Goal: Task Accomplishment & Management: Manage account settings

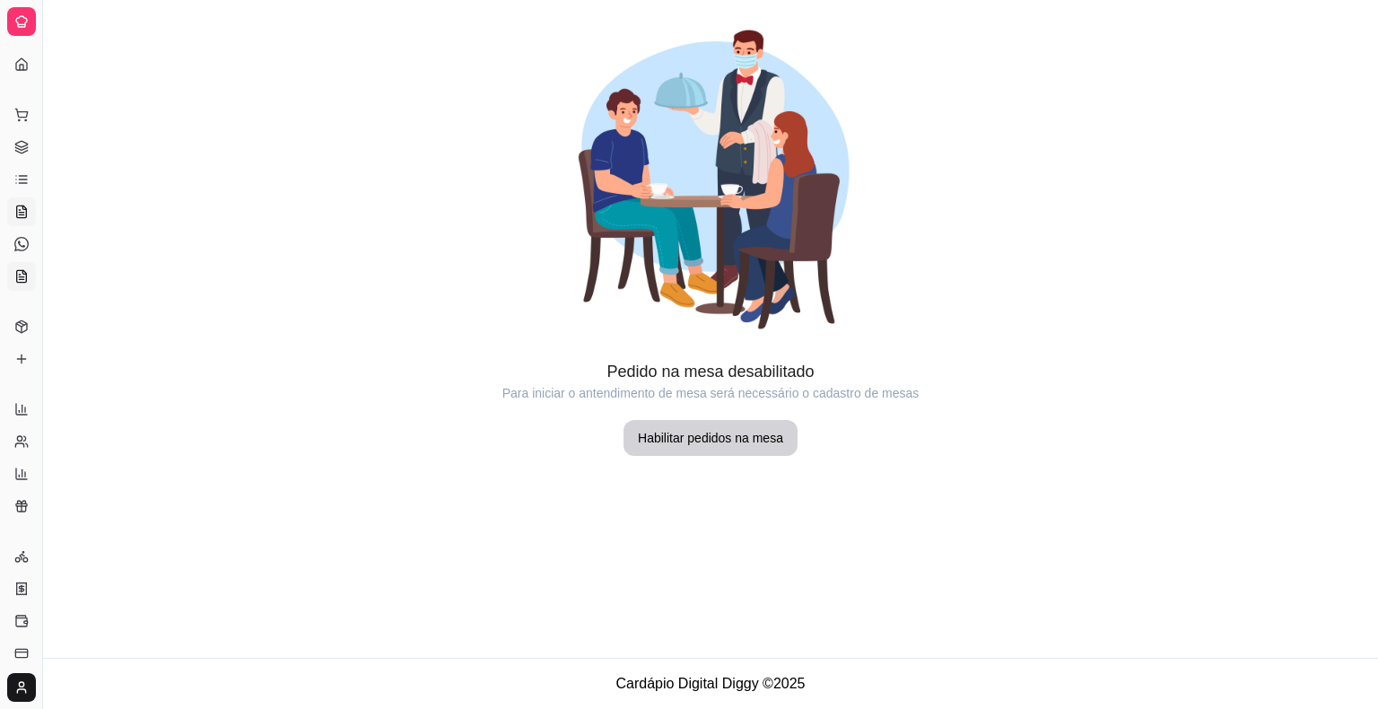
click at [23, 277] on icon at bounding box center [21, 277] width 4 height 0
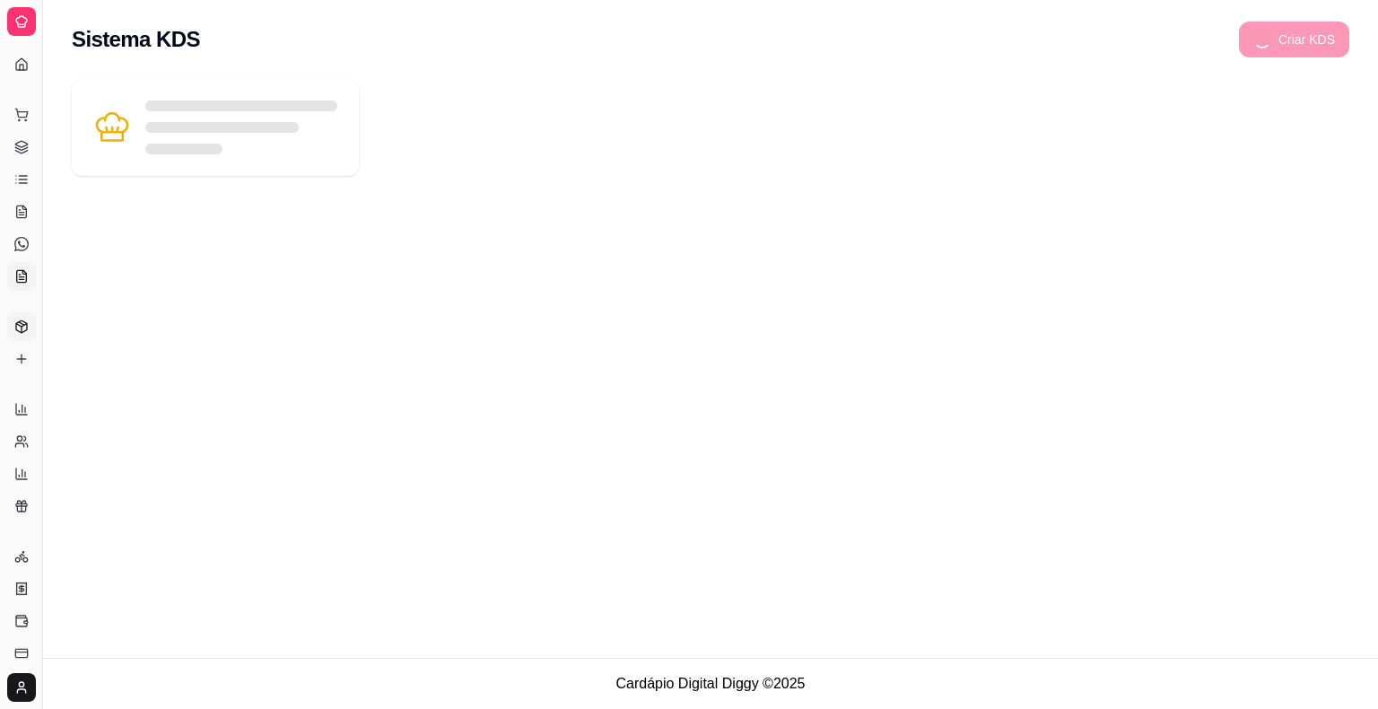
click at [22, 328] on icon at bounding box center [21, 326] width 14 height 14
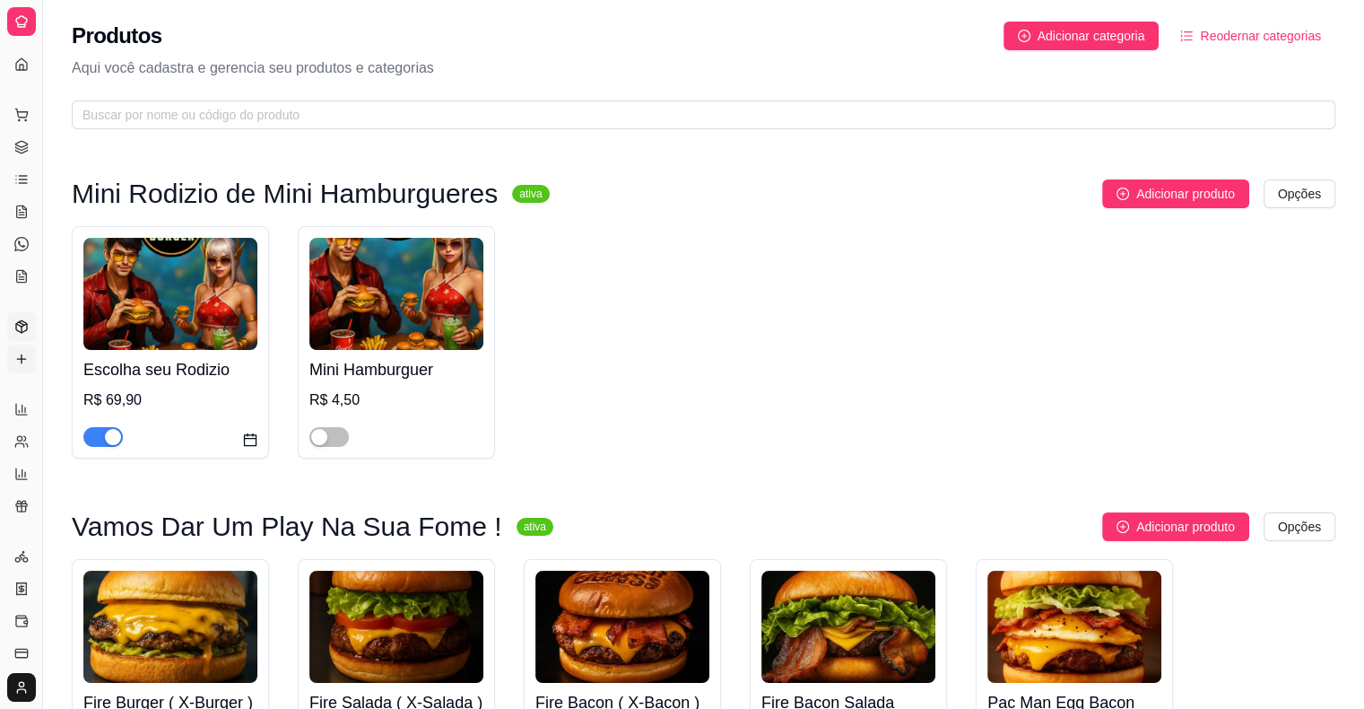
click at [22, 357] on icon at bounding box center [21, 359] width 14 height 14
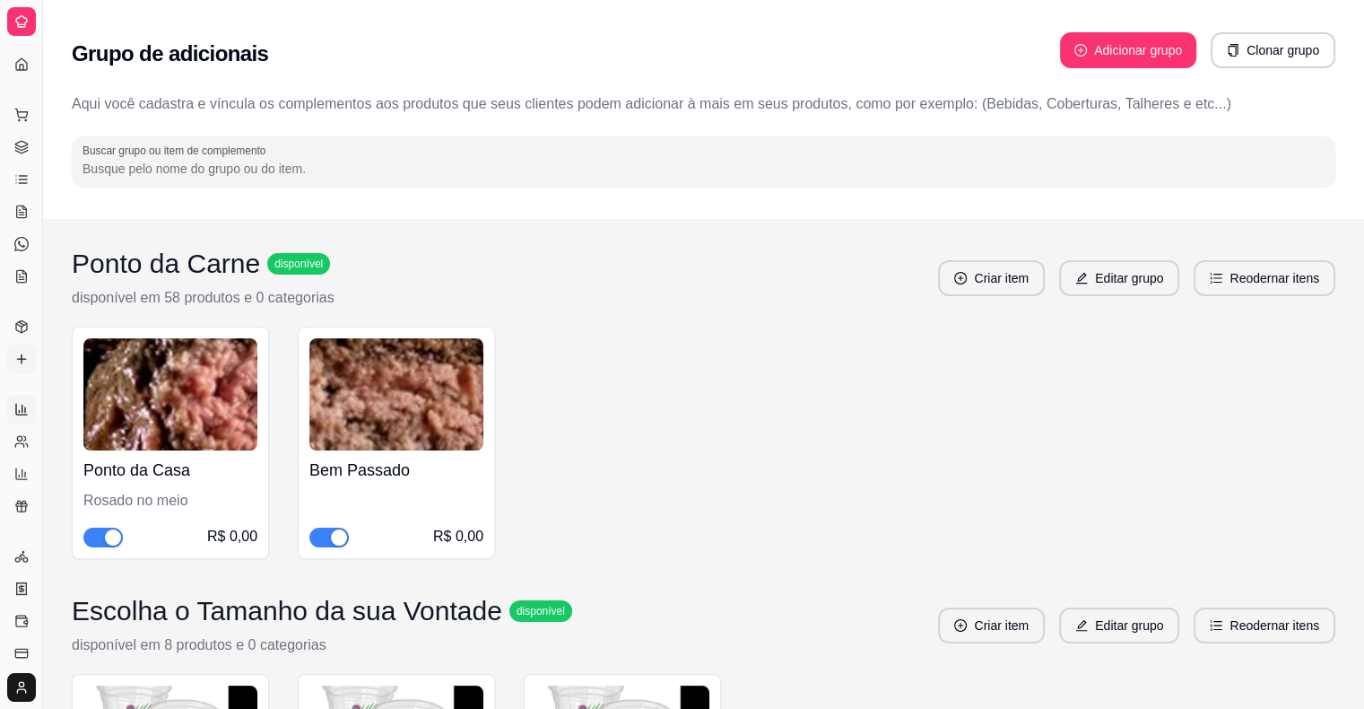
click at [22, 410] on icon at bounding box center [22, 408] width 0 height 7
select select "ALL"
select select "0"
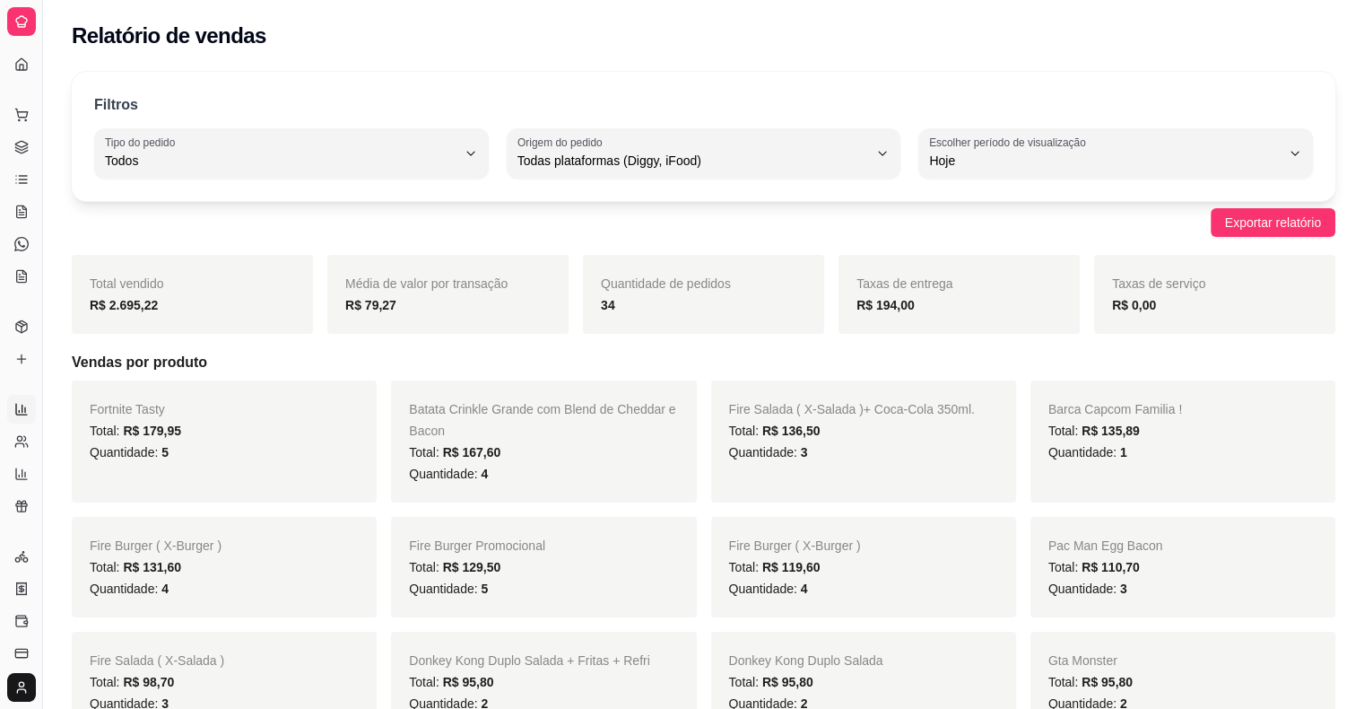
click at [22, 699] on html "Diggy Sistema de Gestão A Ad's Games Bu ... Loja aberta Plano Essencial até 29/…" at bounding box center [682, 354] width 1364 height 709
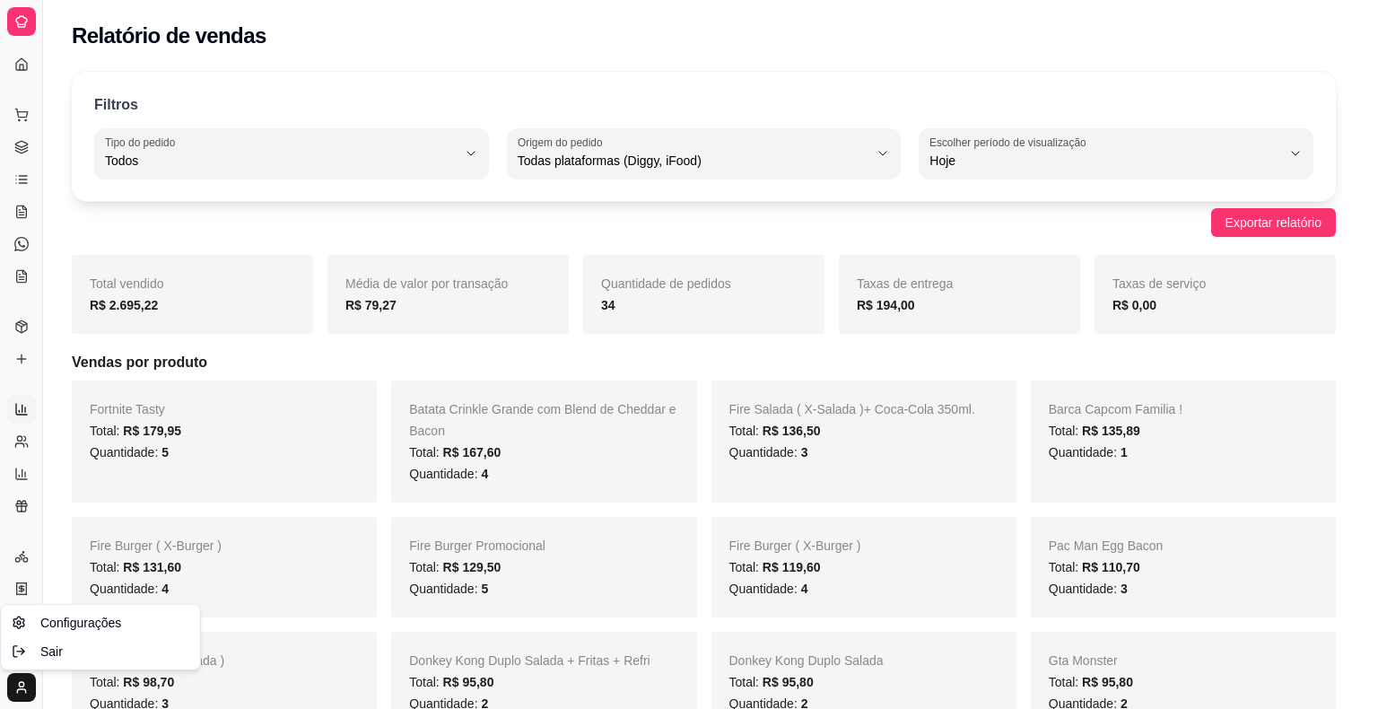
click at [22, 679] on html "Diggy Sistema de Gestão A Ad's Games Bu ... Loja aberta Plano Essencial até 29/…" at bounding box center [689, 354] width 1378 height 709
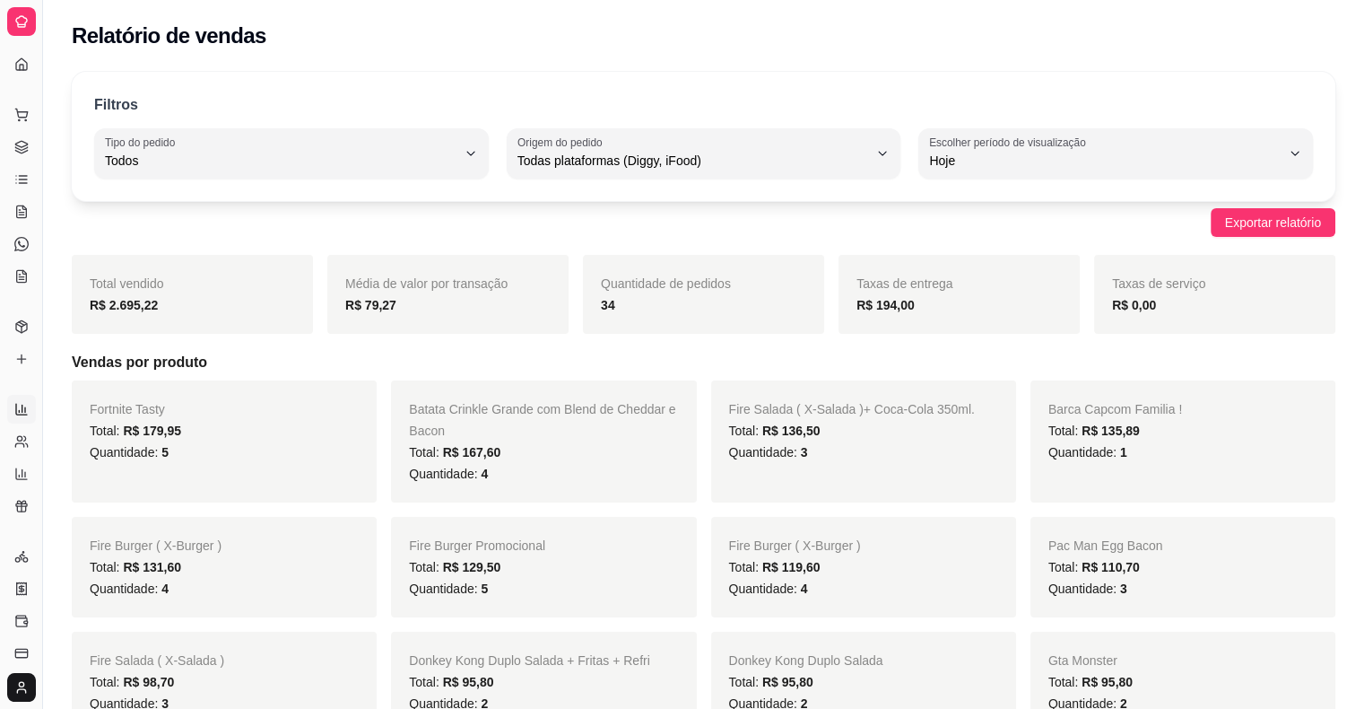
click at [34, 37] on div "Diggy Sistema de Gestão A Ad's Games Bu ..." at bounding box center [21, 21] width 42 height 43
click at [22, 473] on icon at bounding box center [22, 472] width 0 height 7
select select "TOTAL_OF_ORDERS"
select select "7"
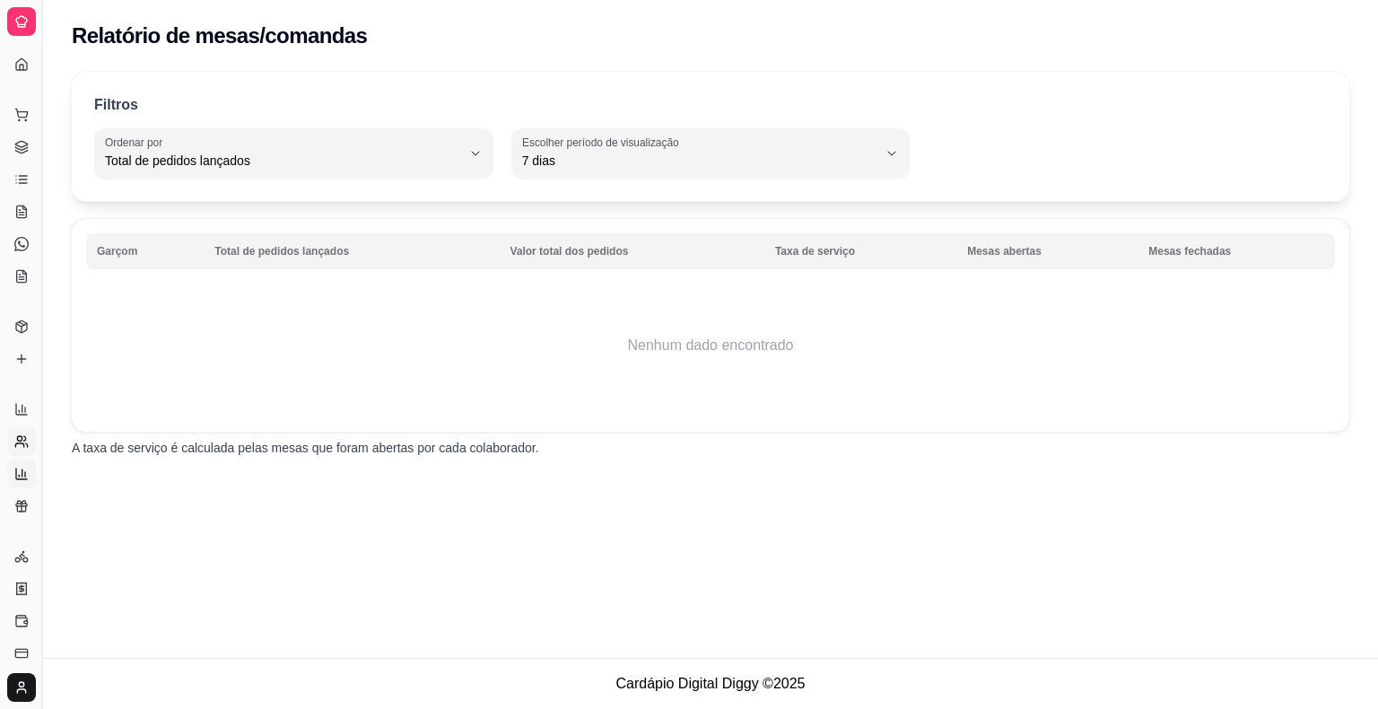
click at [21, 440] on circle at bounding box center [19, 438] width 4 height 4
select select "30"
select select "HIGHEST_TOTAL_SPENT_WITH_ORDERS"
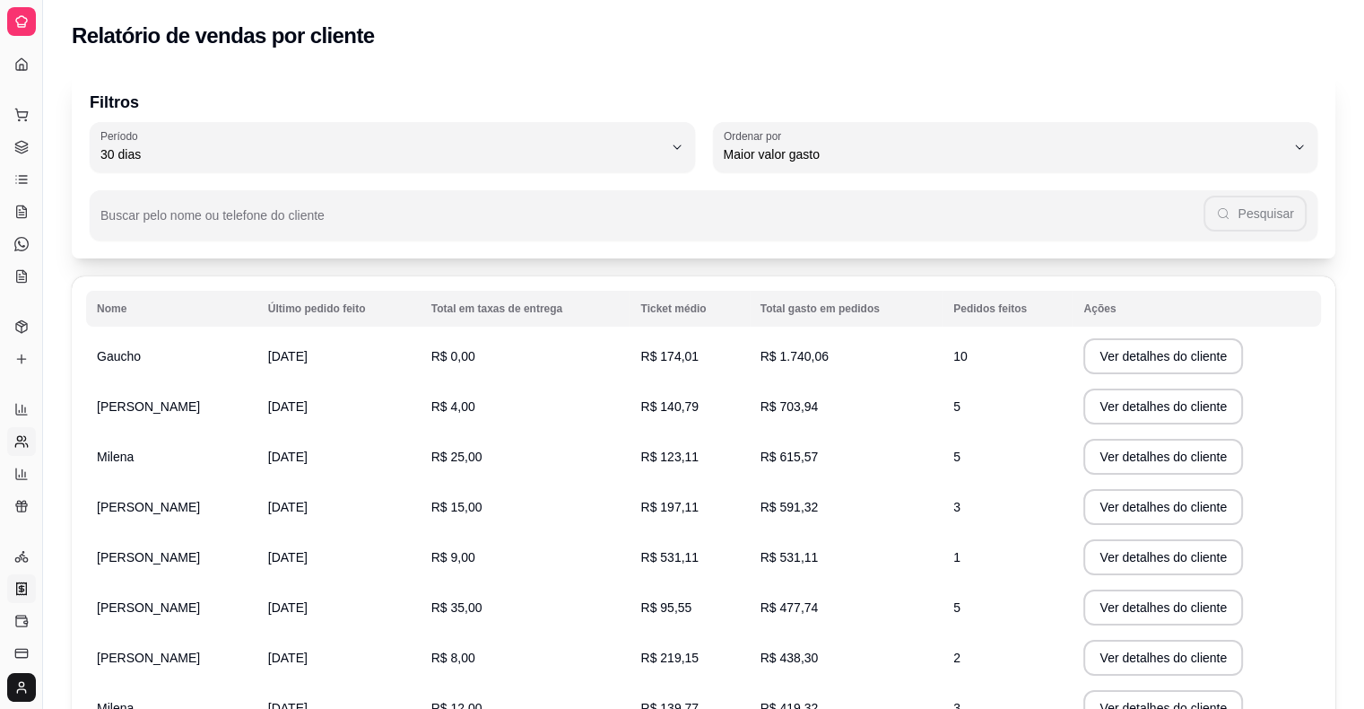
click at [22, 586] on icon at bounding box center [22, 588] width 0 height 6
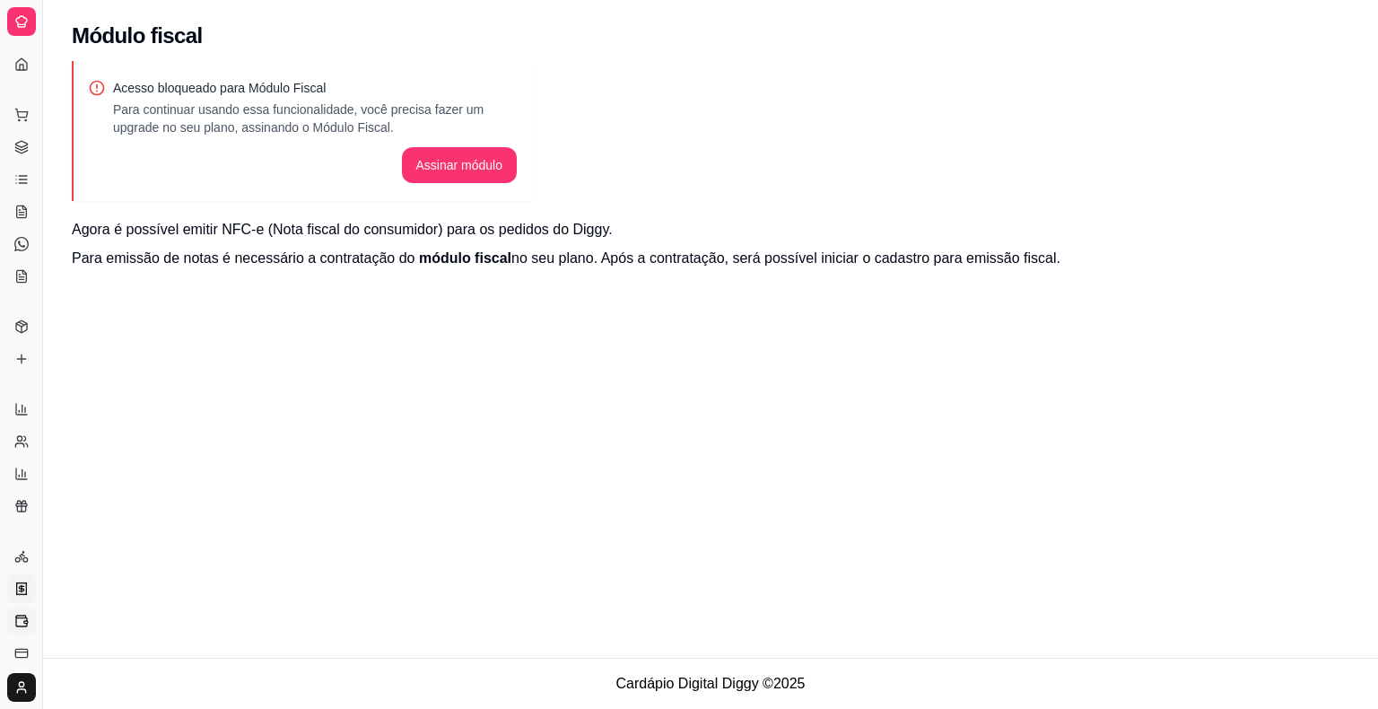
click at [22, 625] on icon at bounding box center [21, 621] width 14 height 14
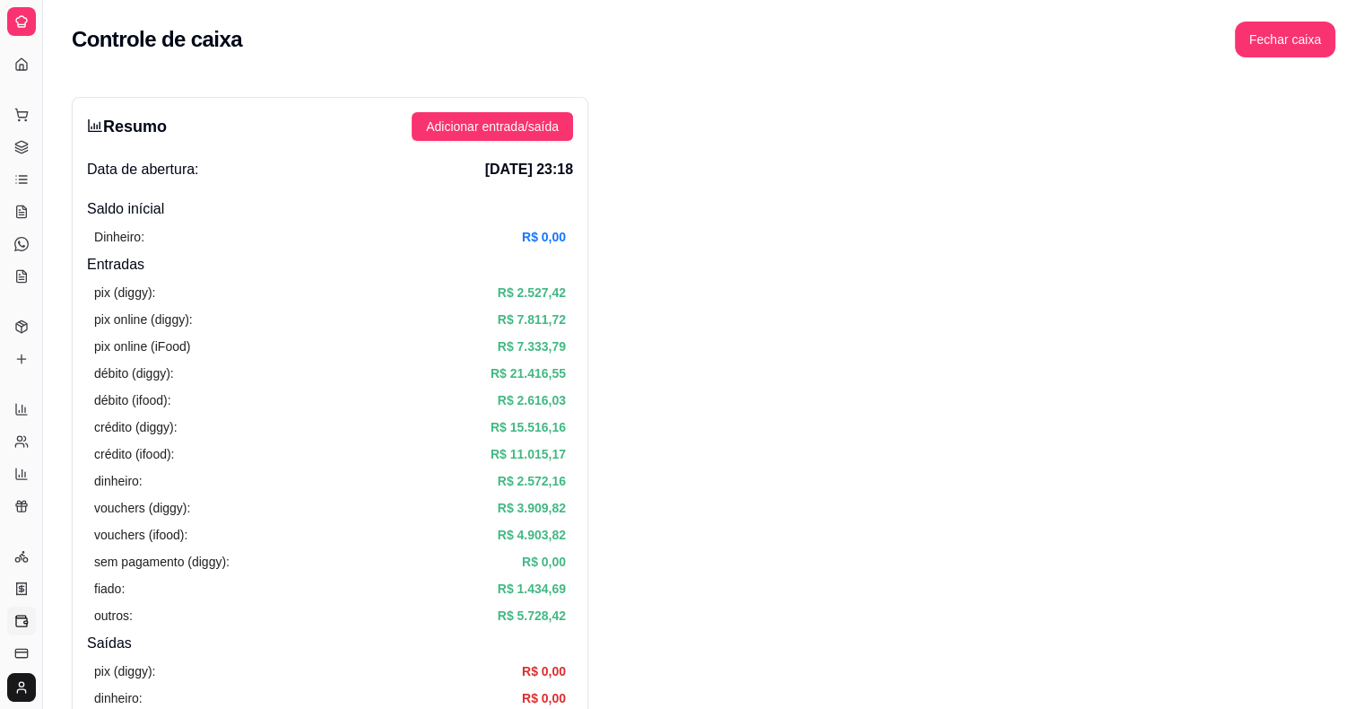
drag, startPoint x: 41, startPoint y: 58, endPoint x: 140, endPoint y: 63, distance: 98.8
drag, startPoint x: 402, startPoint y: 170, endPoint x: 525, endPoint y: 170, distance: 122.9
click at [525, 170] on span "[DATE] 23:18" at bounding box center [529, 170] width 88 height 22
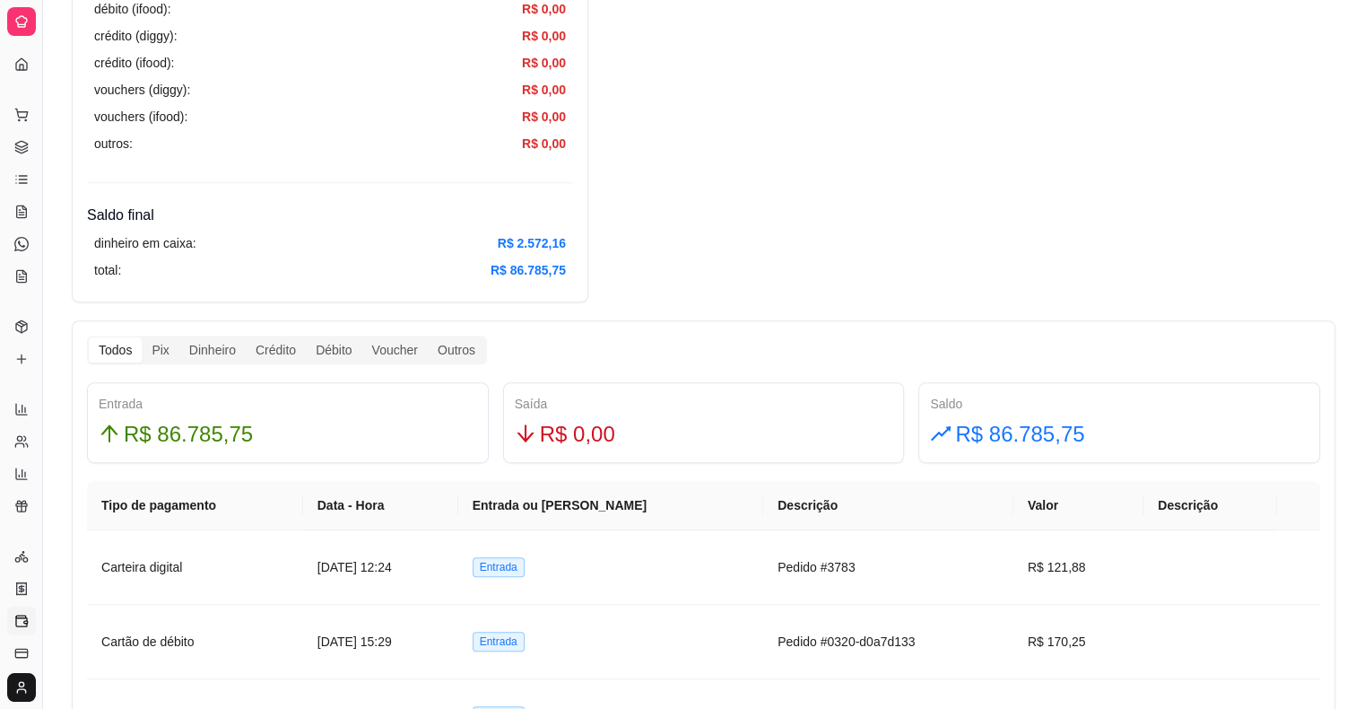
scroll to position [628, 0]
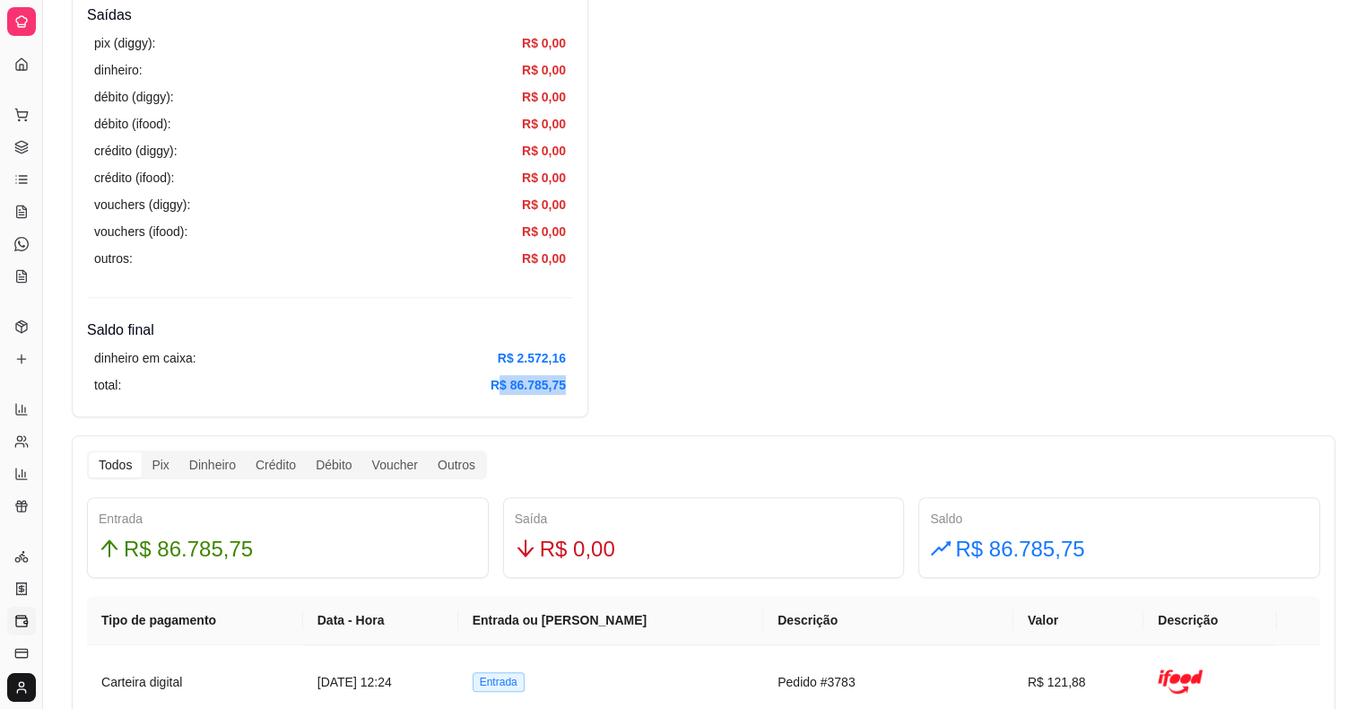
drag, startPoint x: 495, startPoint y: 380, endPoint x: 586, endPoint y: 384, distance: 90.7
click at [22, 407] on icon at bounding box center [22, 408] width 0 height 7
select select "ALL"
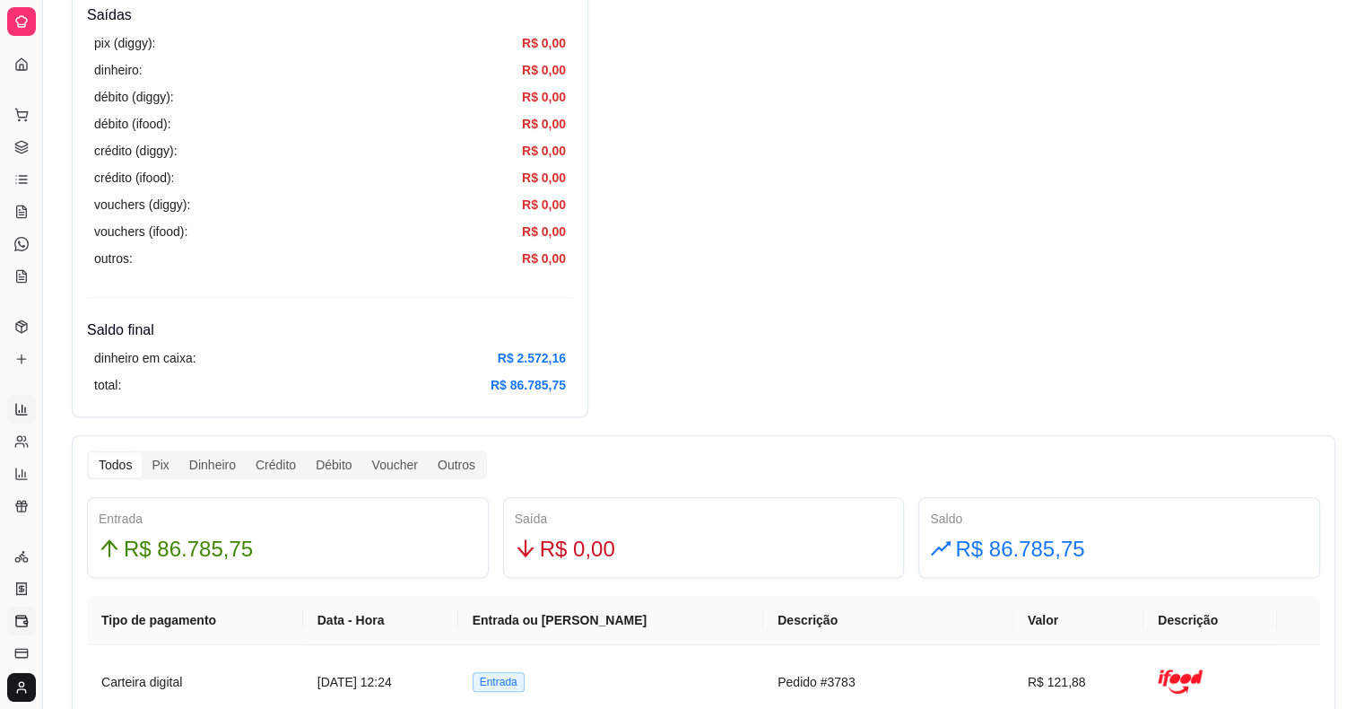
select select "ALL"
select select "0"
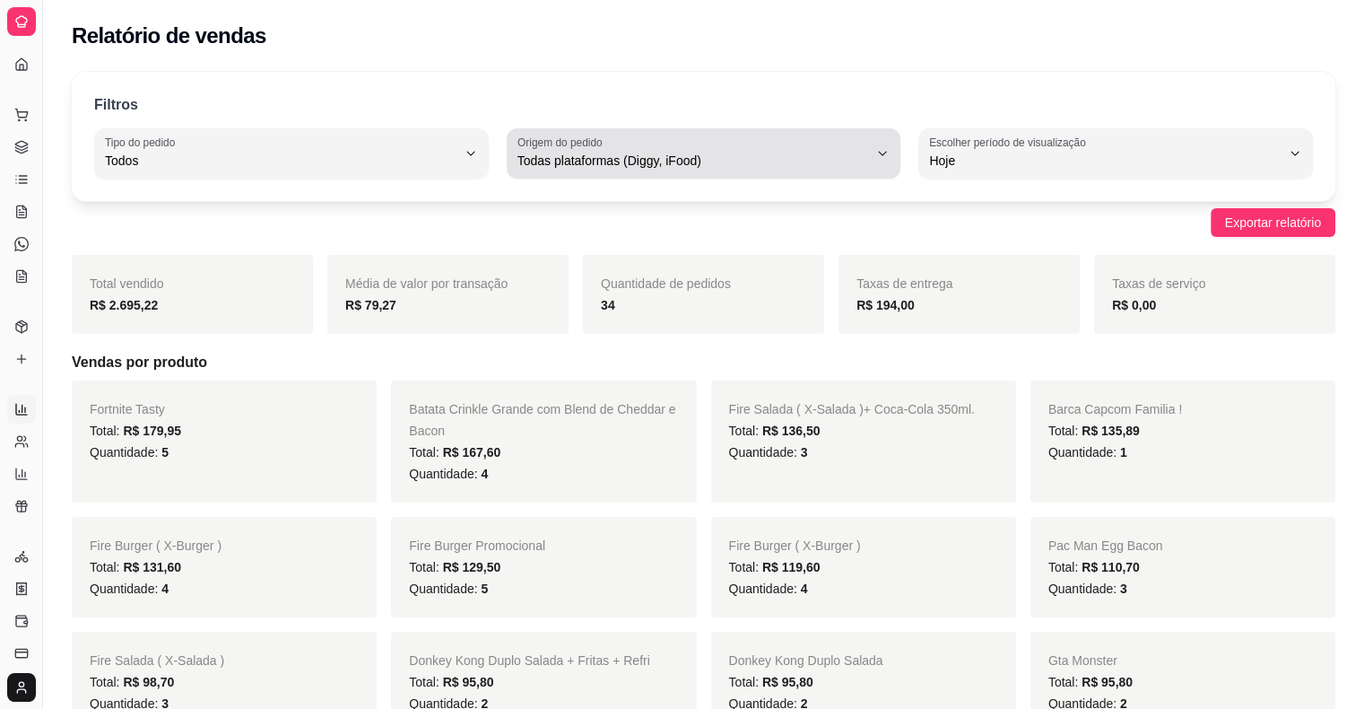
click at [638, 163] on span "Todas plataformas (Diggy, iFood)" at bounding box center [694, 161] width 352 height 18
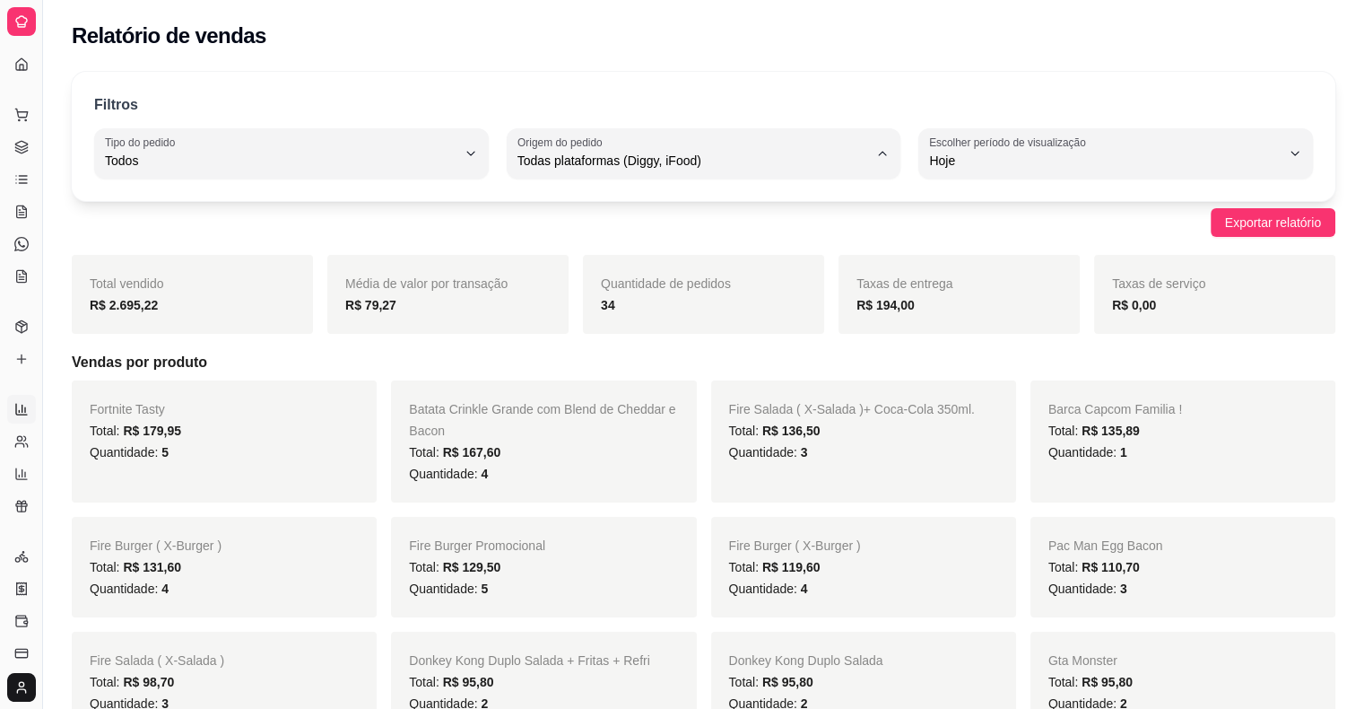
click at [631, 246] on li "Diggy" at bounding box center [703, 232] width 365 height 28
type input "DIGGY"
select select "DIGGY"
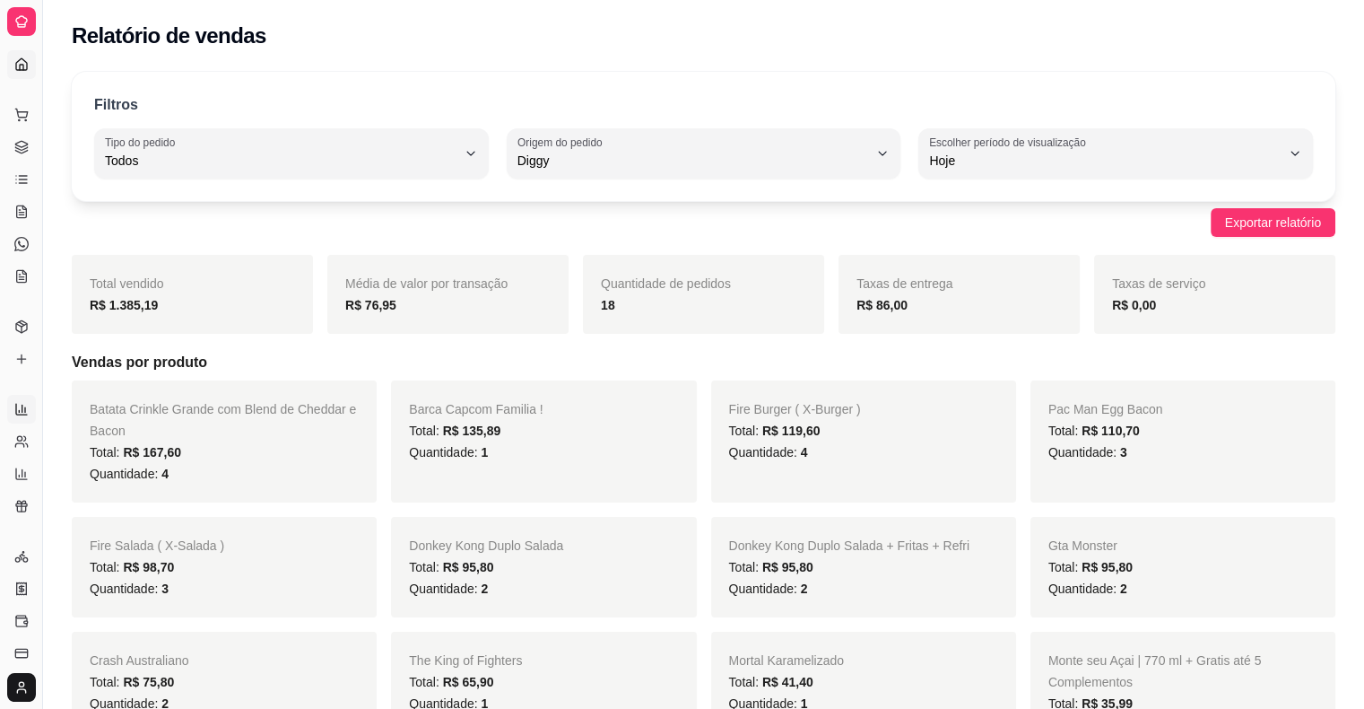
click at [22, 63] on icon at bounding box center [21, 64] width 14 height 14
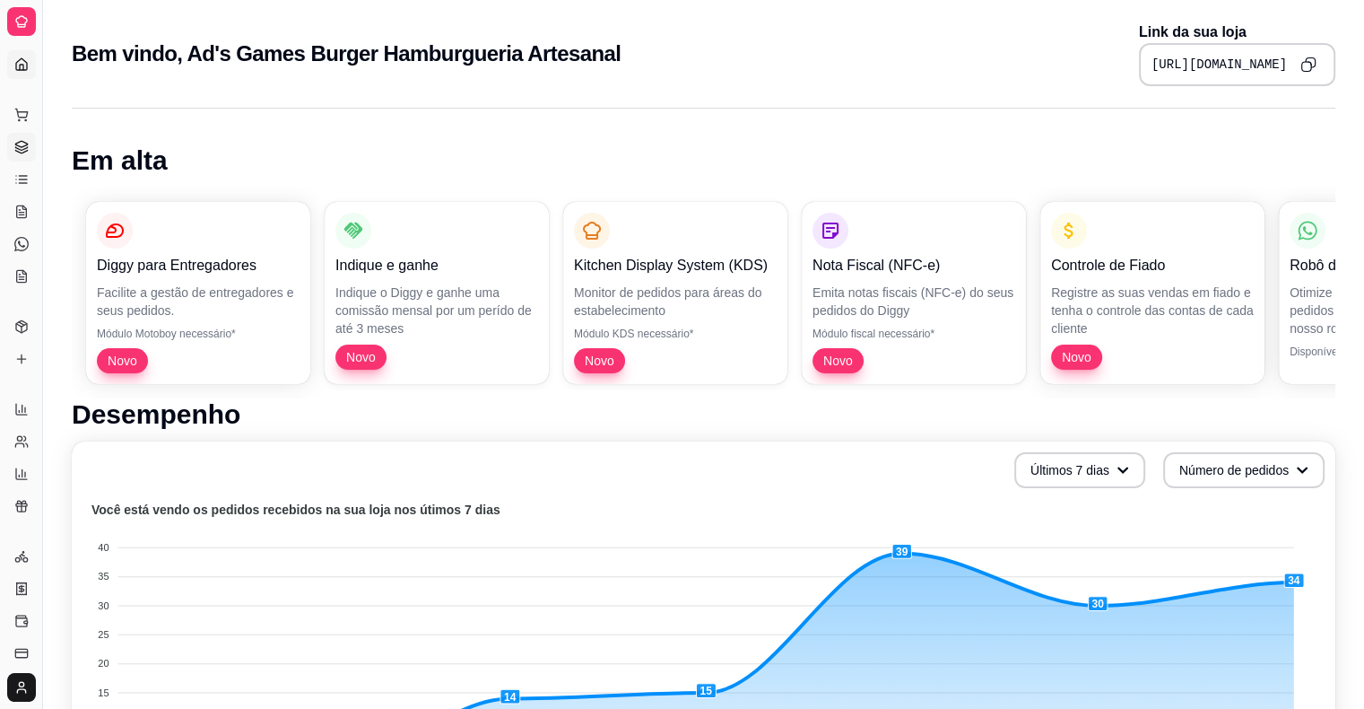
click at [21, 138] on link "Gestor de Pedidos" at bounding box center [21, 147] width 29 height 29
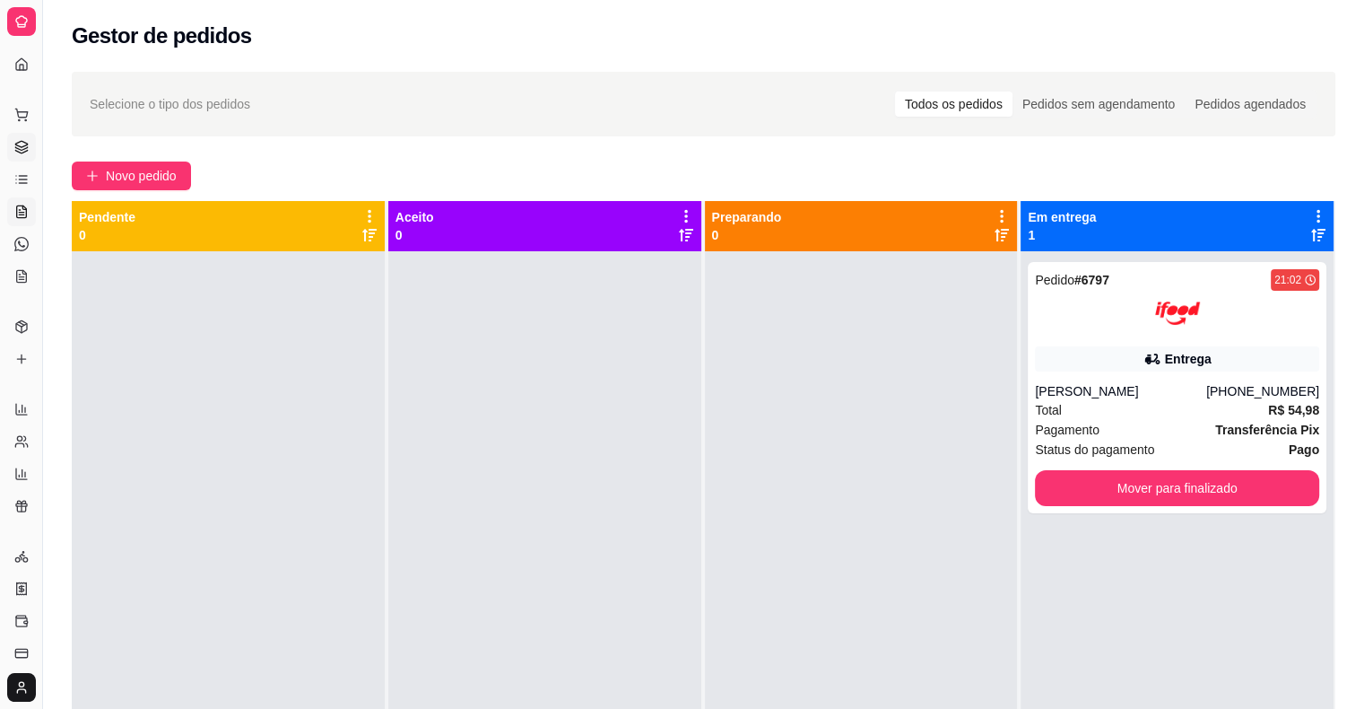
click at [22, 217] on icon at bounding box center [22, 211] width 10 height 12
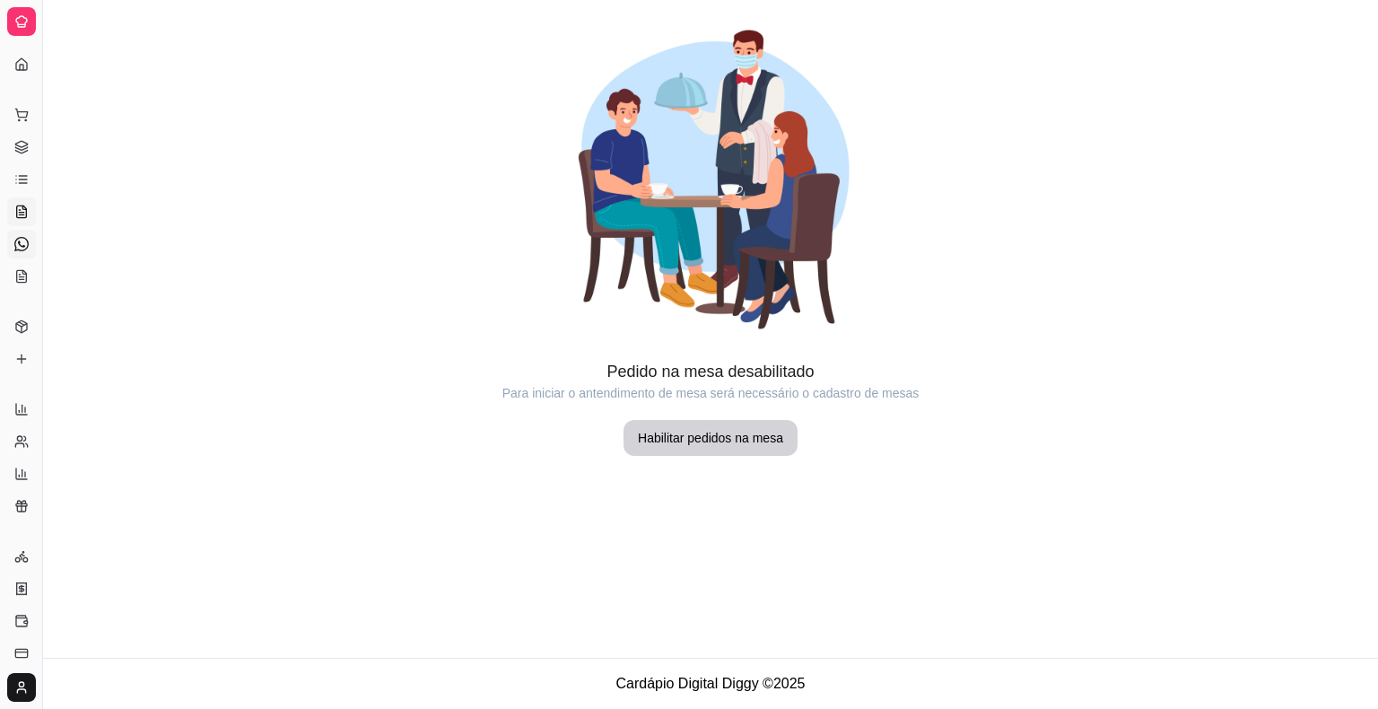
click at [22, 237] on icon at bounding box center [21, 244] width 14 height 14
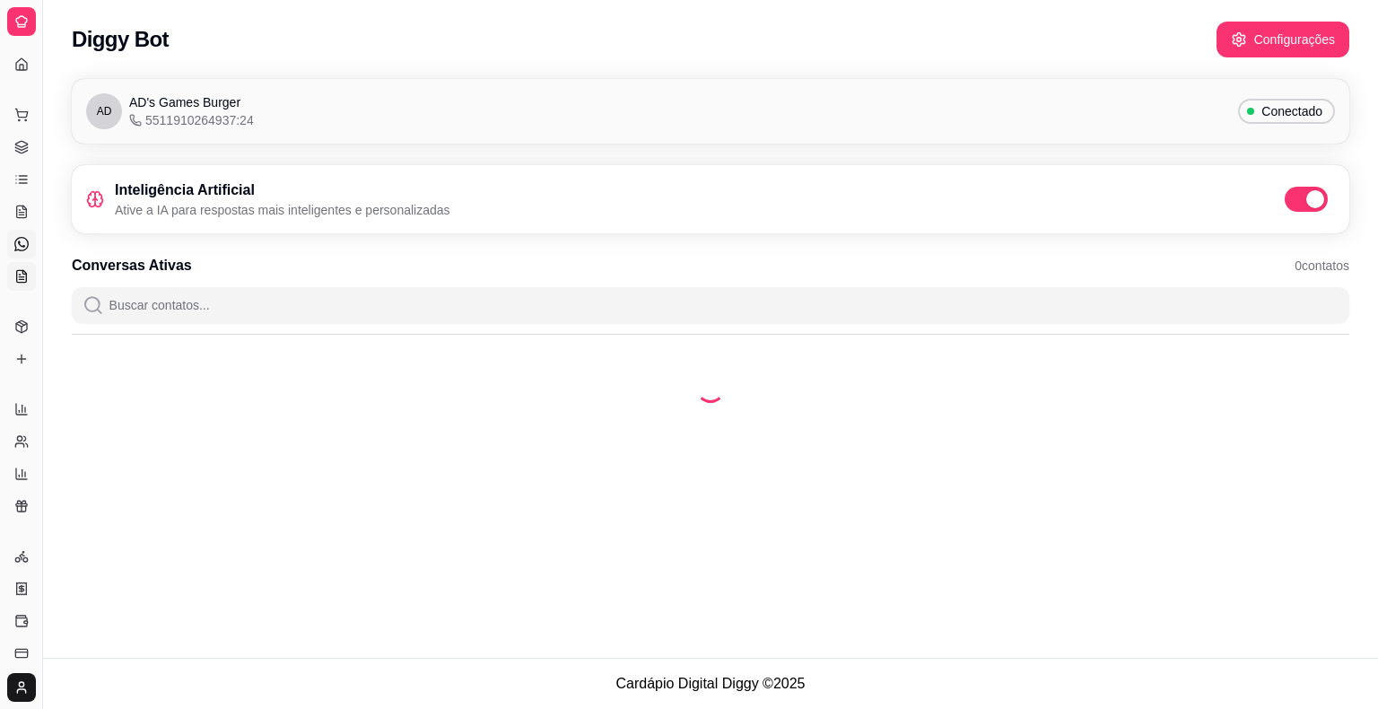
click at [22, 279] on icon at bounding box center [21, 279] width 4 height 0
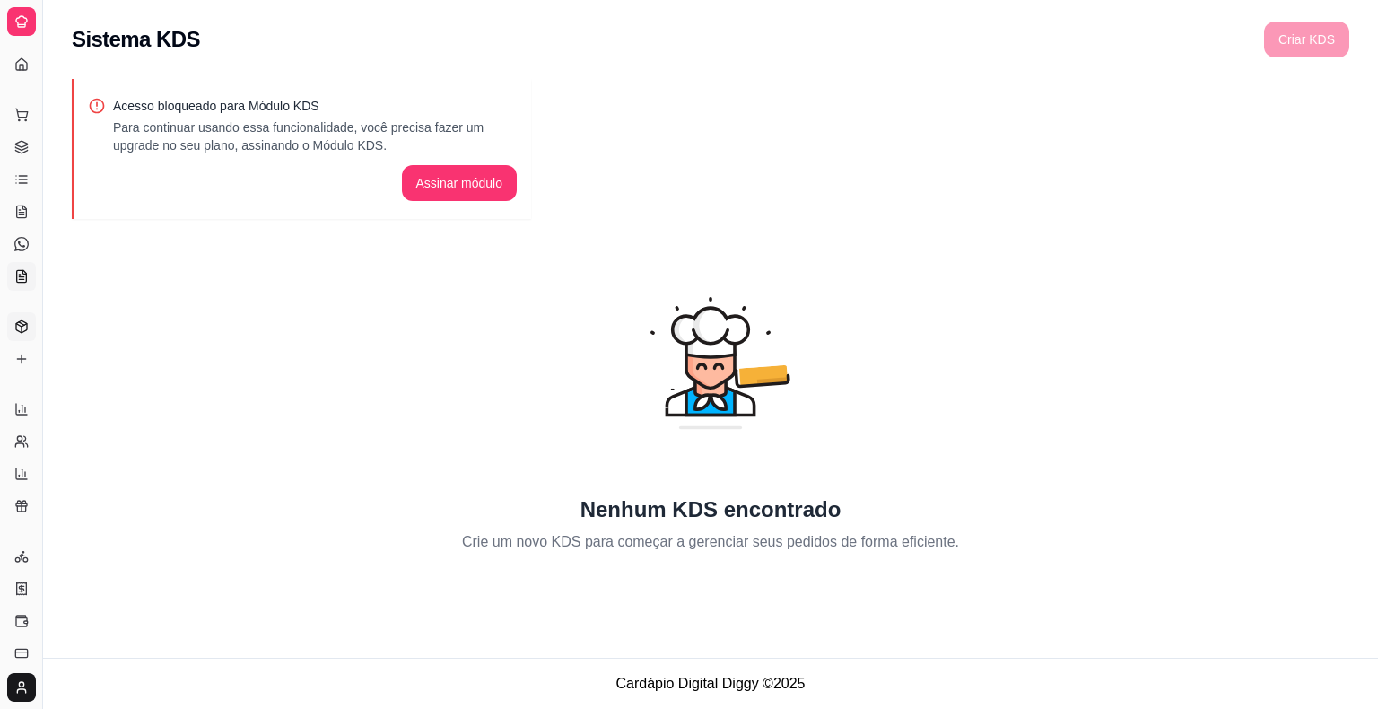
click at [22, 329] on icon at bounding box center [21, 326] width 14 height 14
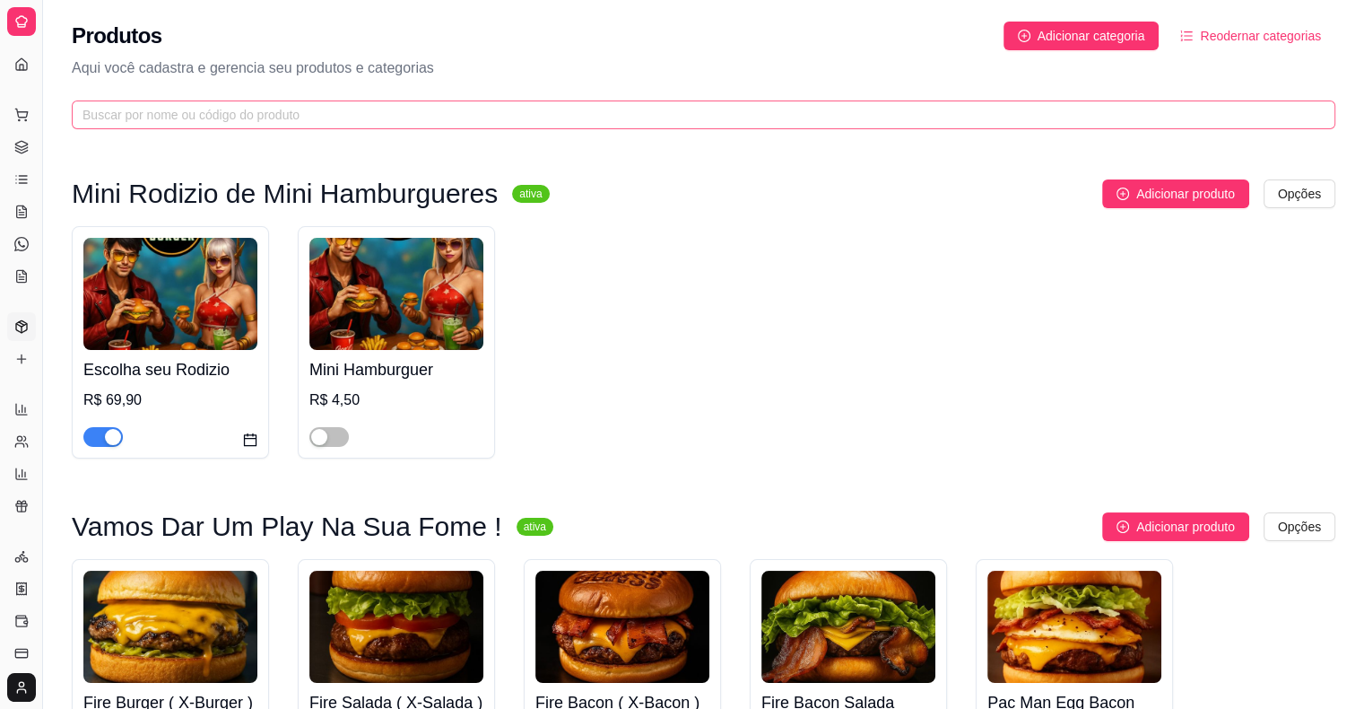
click at [420, 127] on span at bounding box center [704, 114] width 1264 height 29
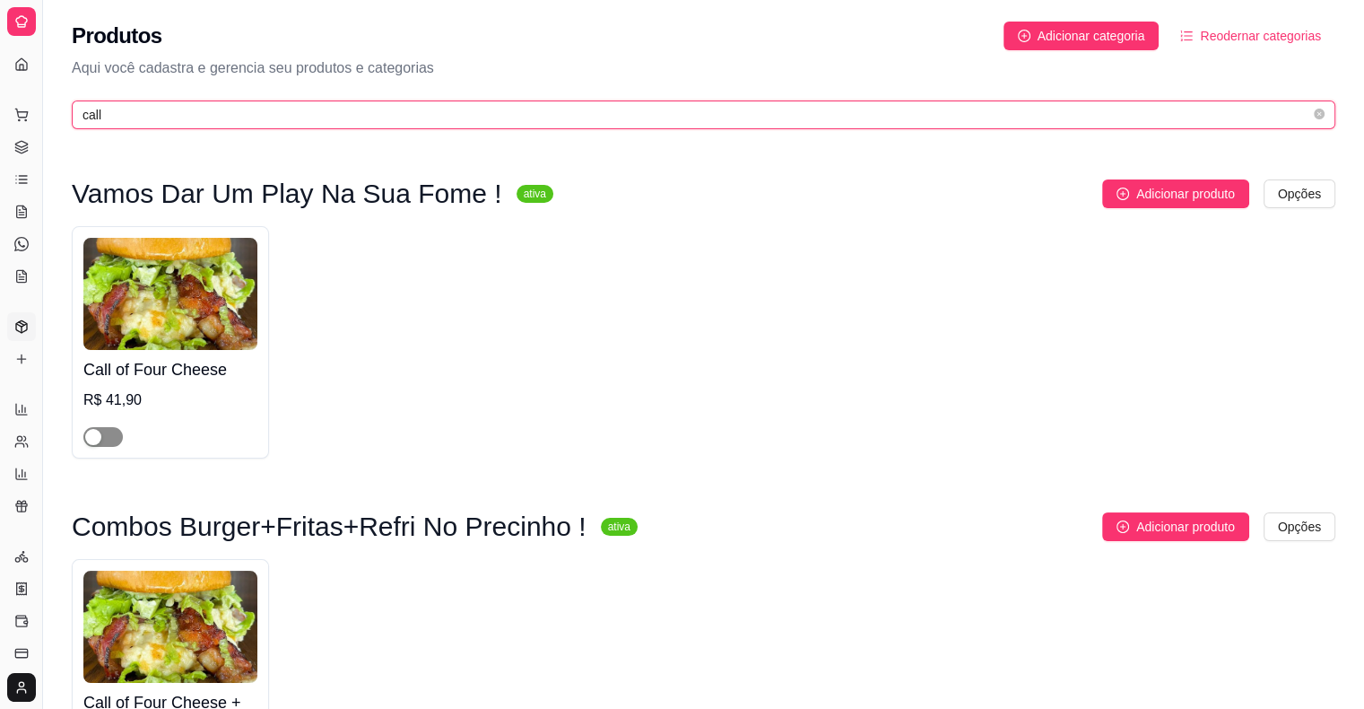
type input "call"
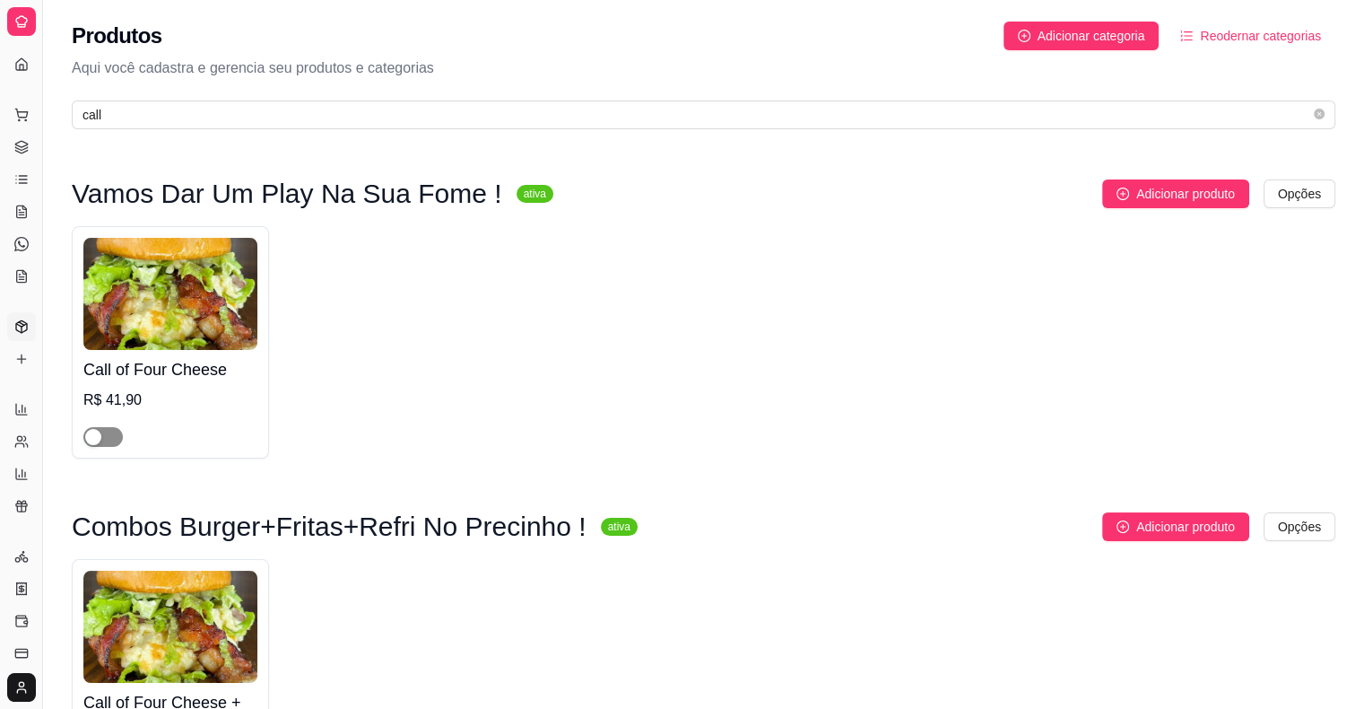
click at [96, 439] on div "button" at bounding box center [93, 437] width 16 height 16
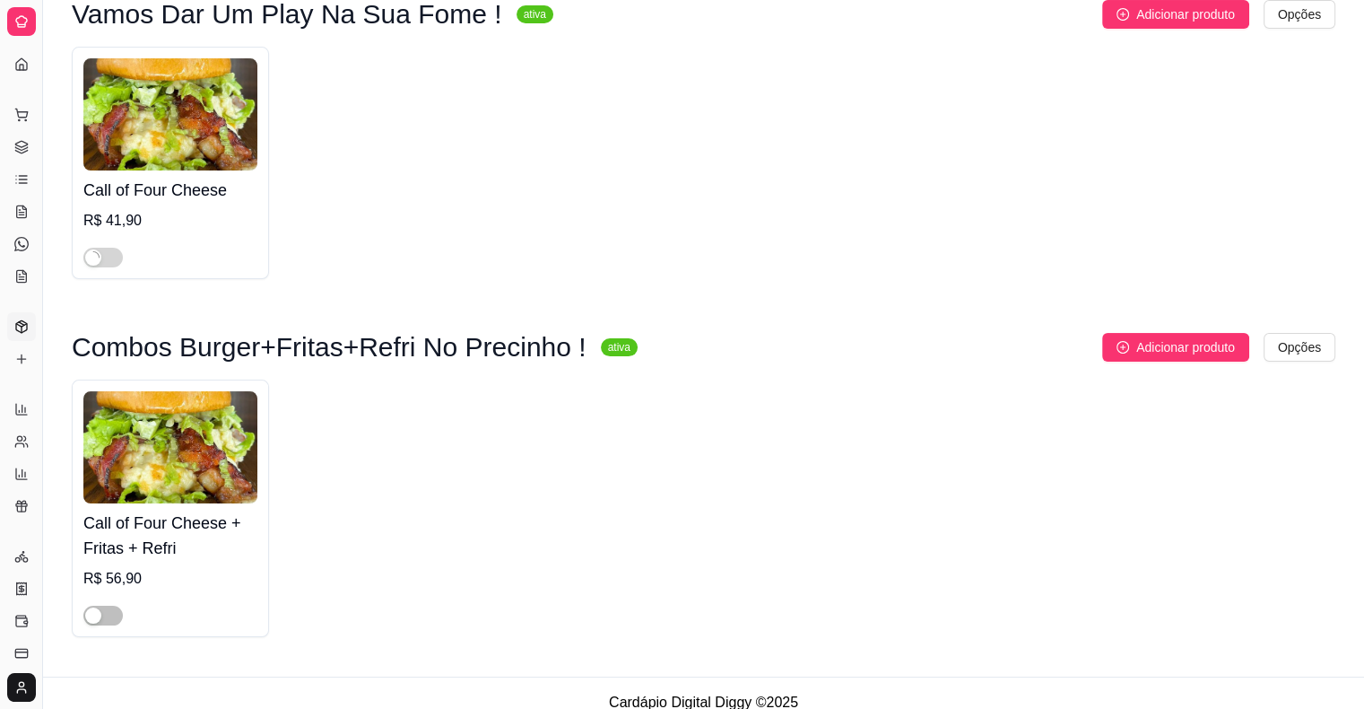
scroll to position [199, 0]
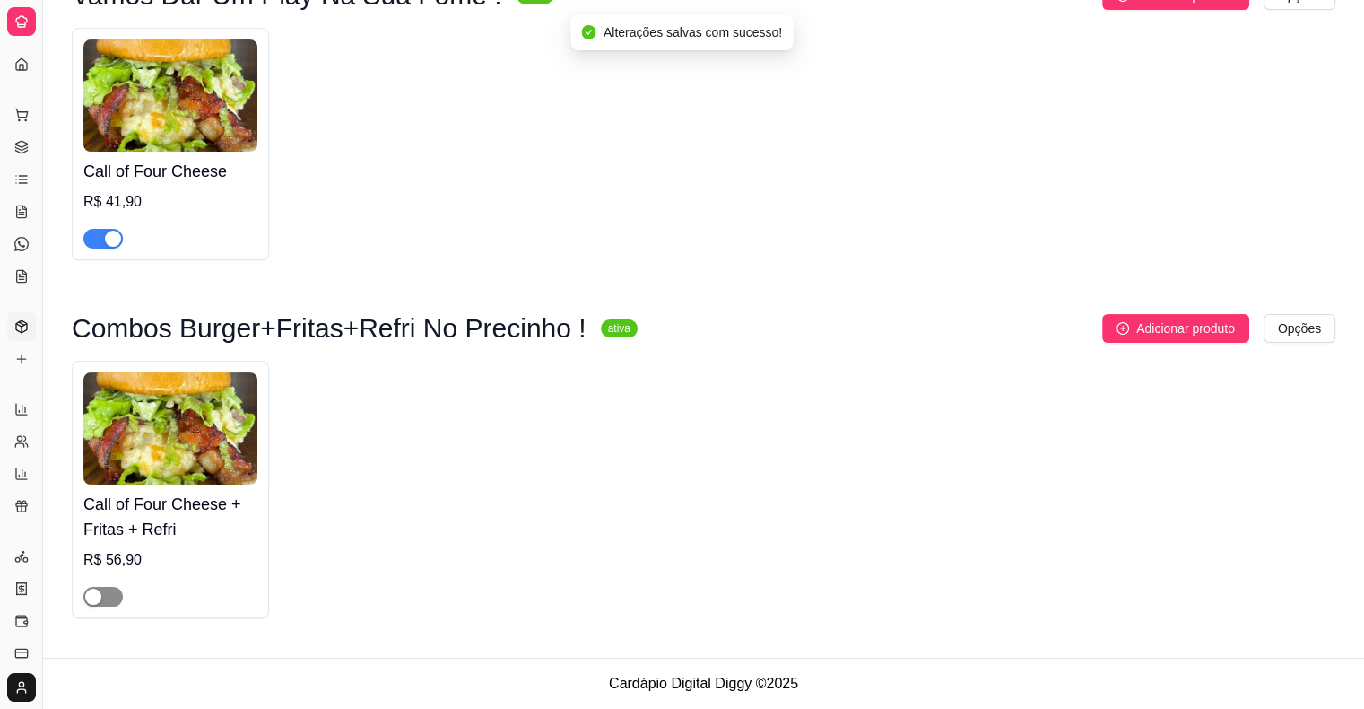
click at [104, 601] on span "button" at bounding box center [102, 597] width 39 height 20
click at [22, 151] on icon at bounding box center [21, 147] width 14 height 14
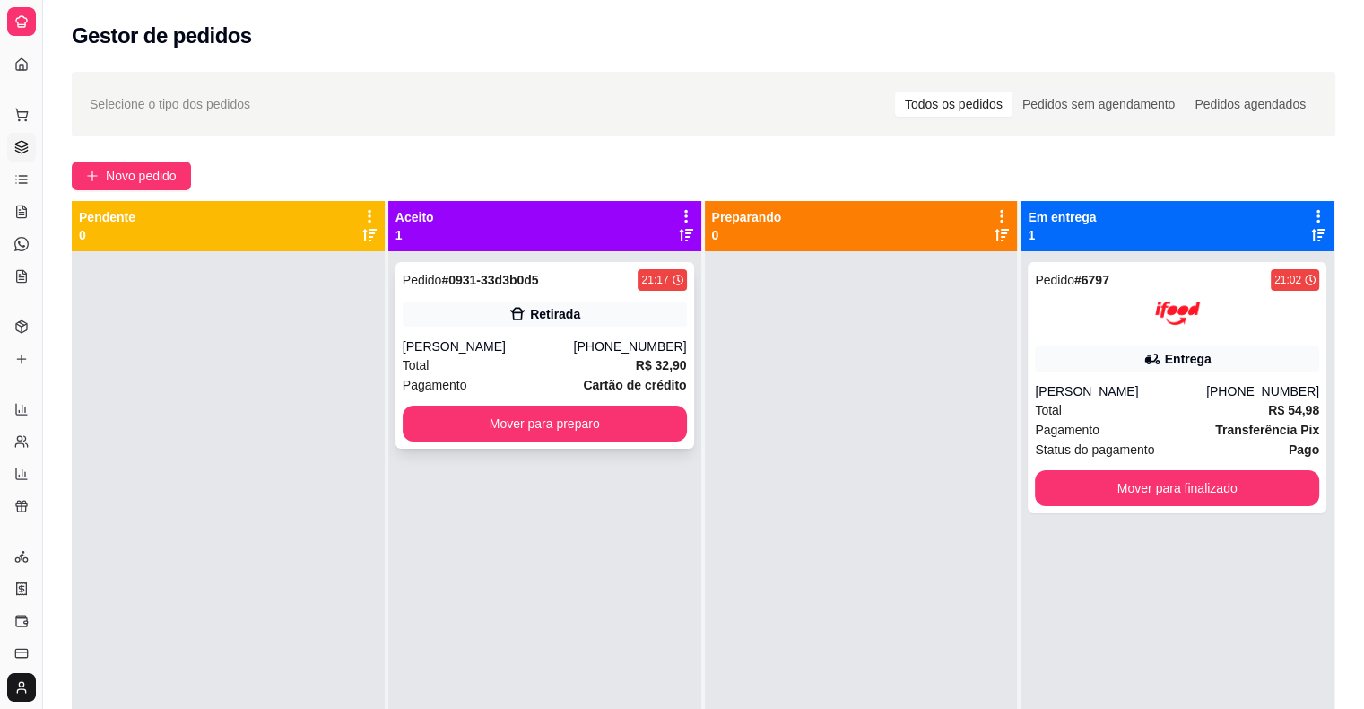
click at [474, 423] on button "Mover para preparo" at bounding box center [545, 423] width 284 height 36
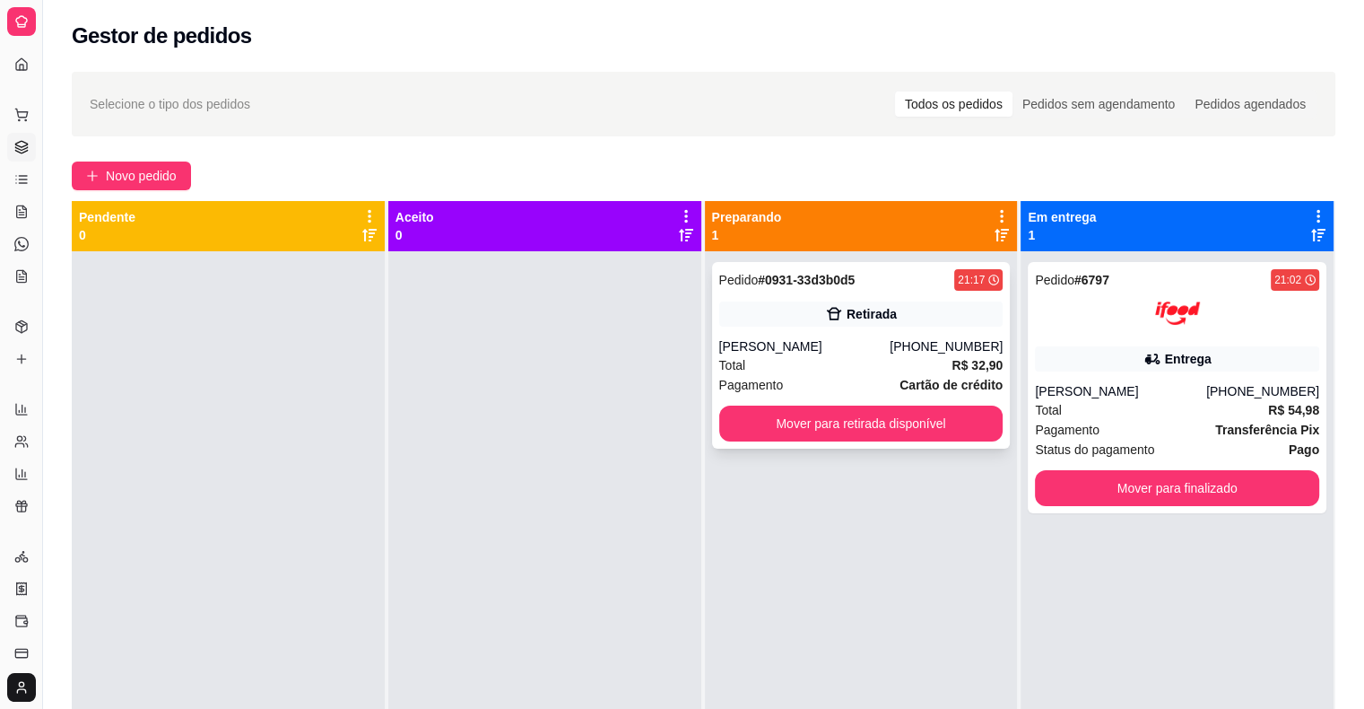
click at [843, 432] on button "Mover para retirada disponível" at bounding box center [861, 423] width 284 height 36
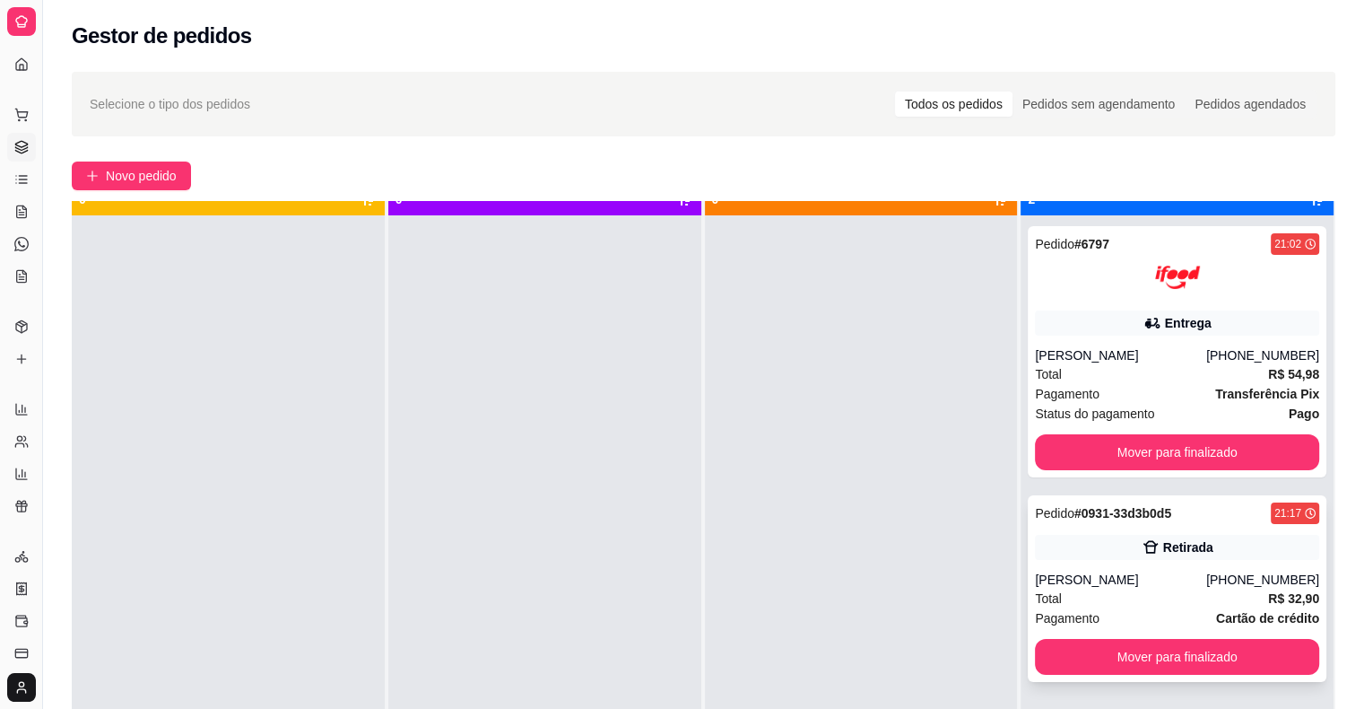
scroll to position [50, 0]
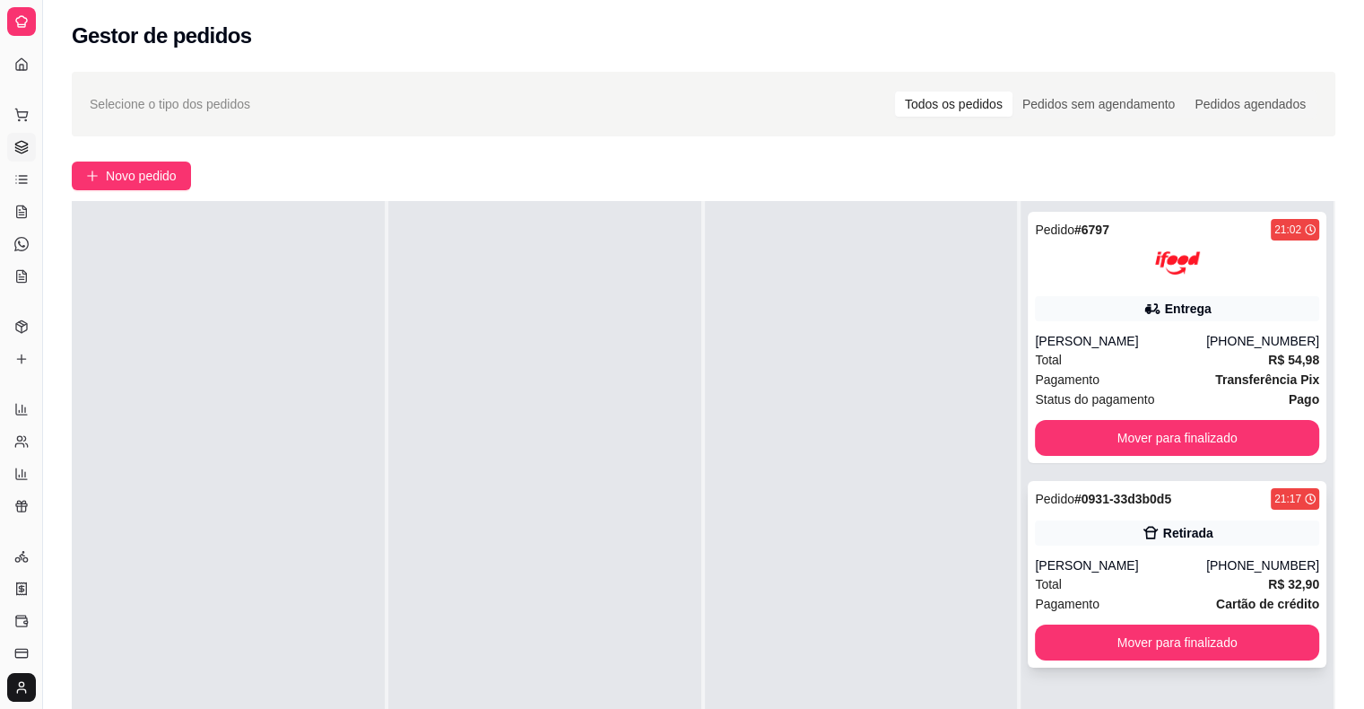
click at [1177, 572] on div "[PERSON_NAME]" at bounding box center [1120, 565] width 171 height 18
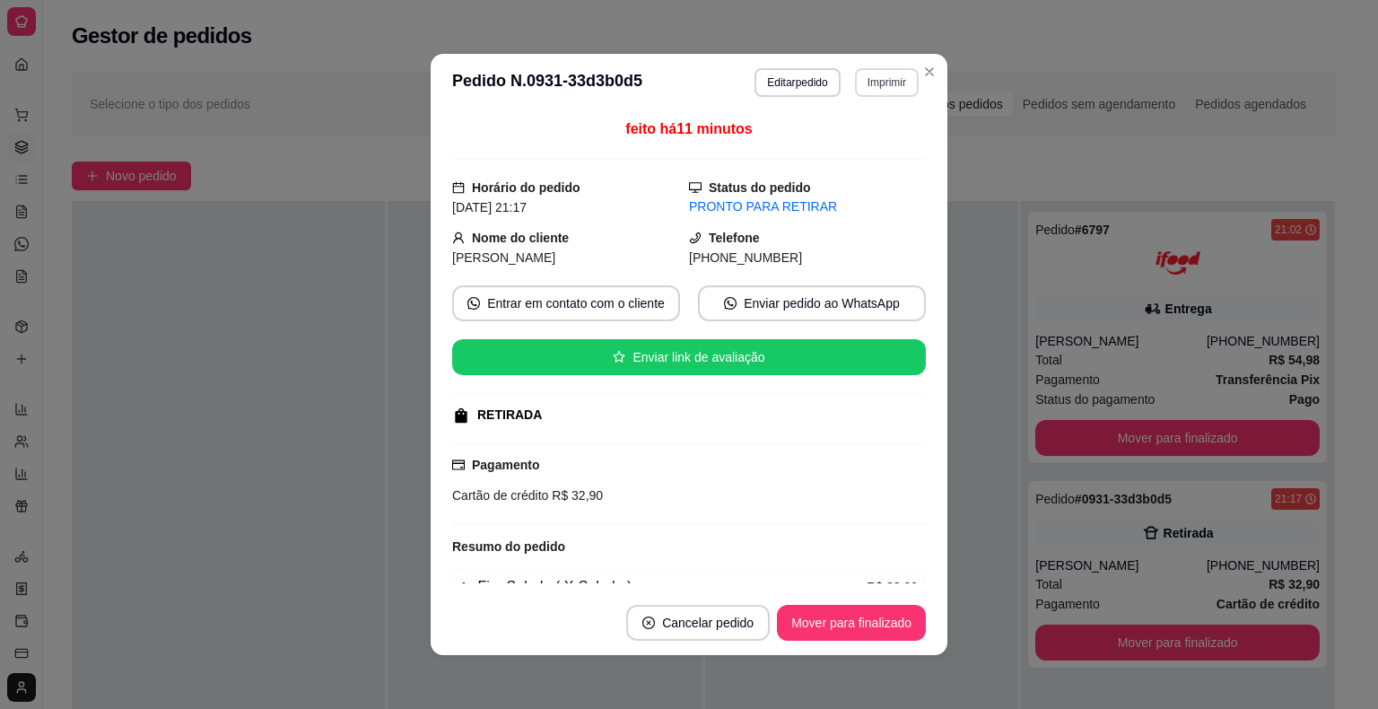
click at [879, 91] on button "Imprimir" at bounding box center [887, 82] width 64 height 29
click at [873, 184] on button "IMPRESSORA" at bounding box center [849, 181] width 130 height 29
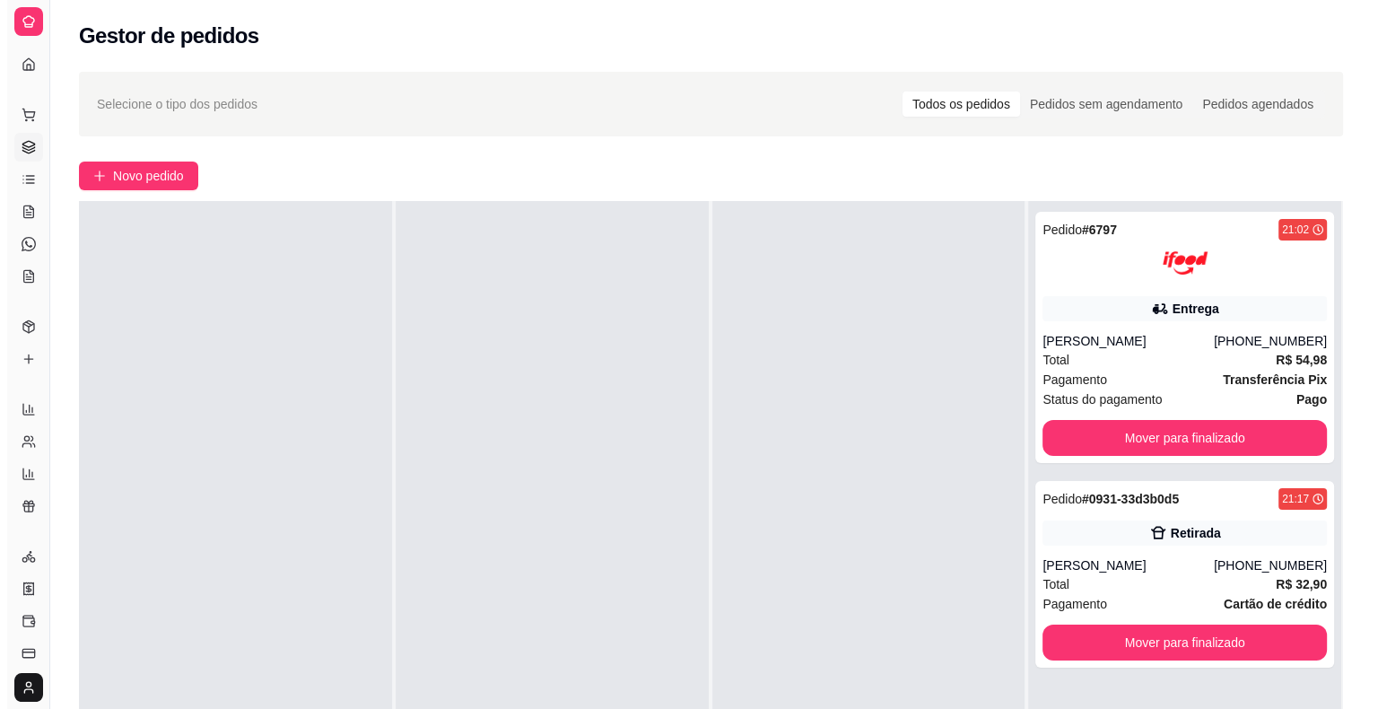
scroll to position [0, 0]
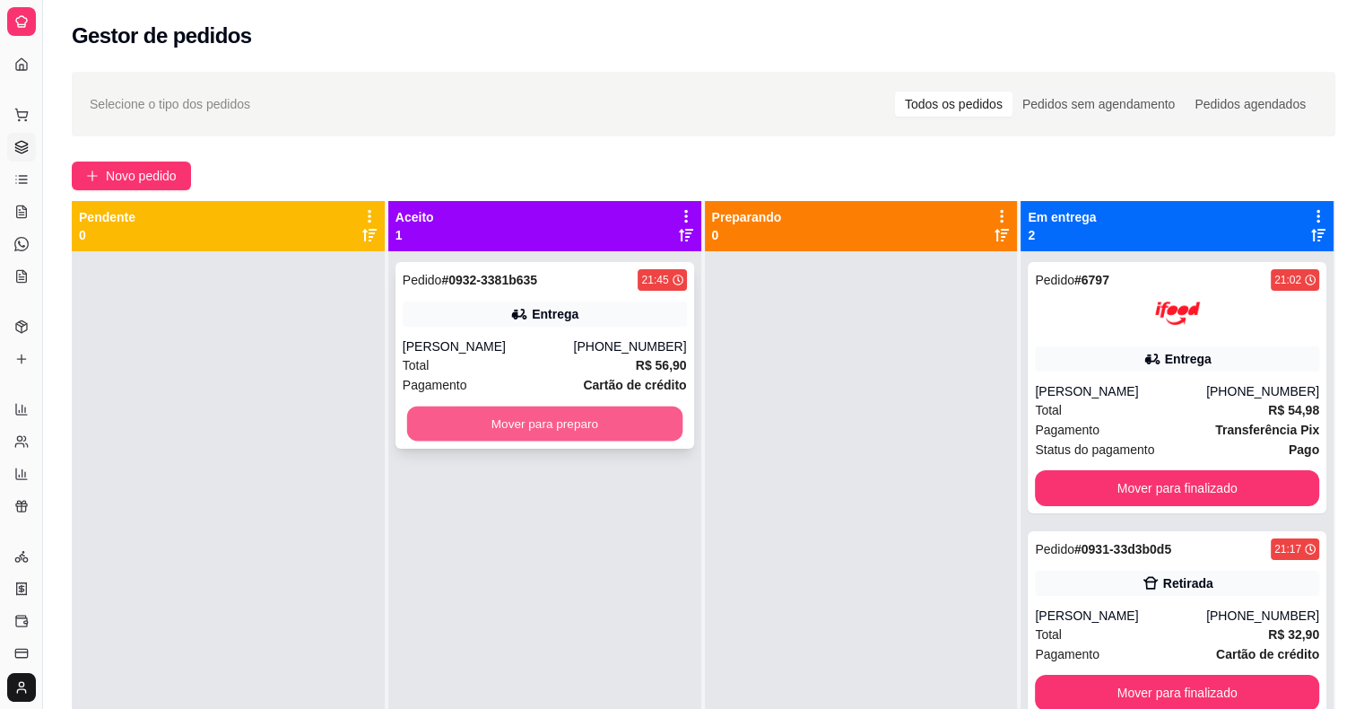
click at [603, 425] on button "Mover para preparo" at bounding box center [544, 423] width 275 height 35
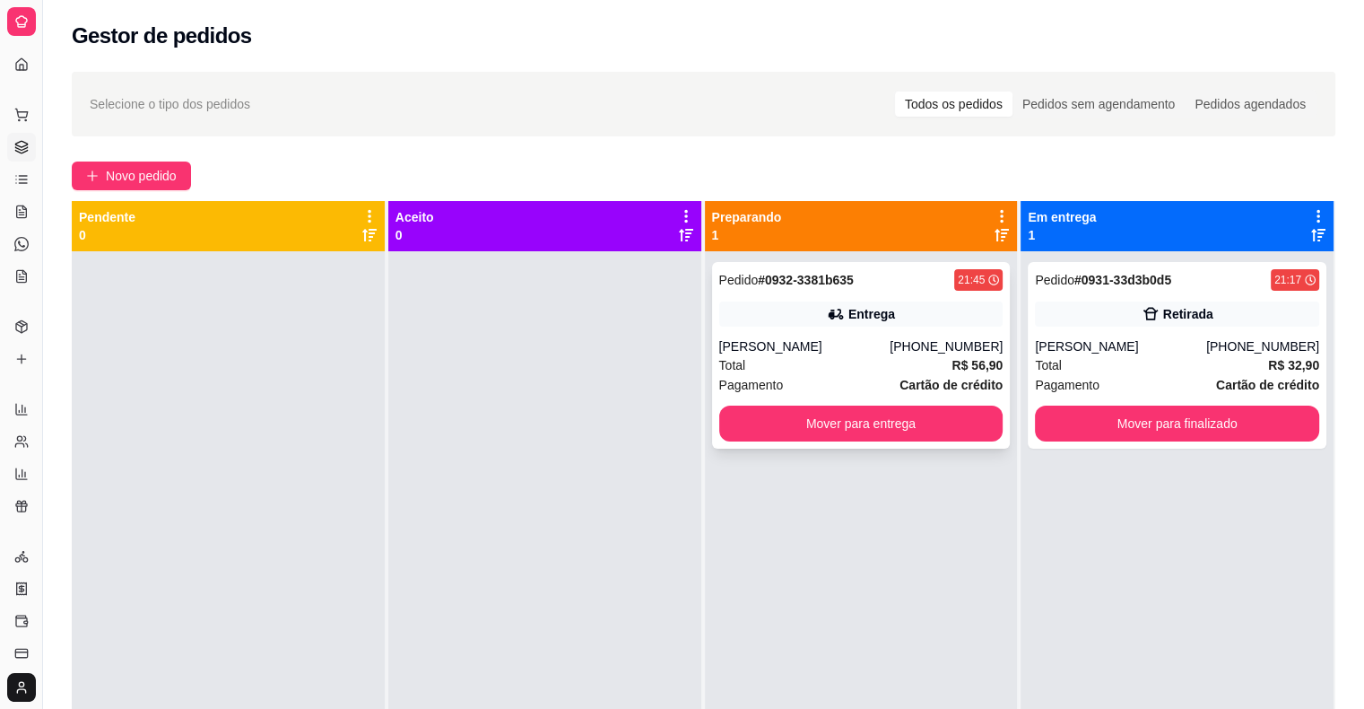
click at [854, 371] on div "Total R$ 56,90" at bounding box center [861, 365] width 284 height 20
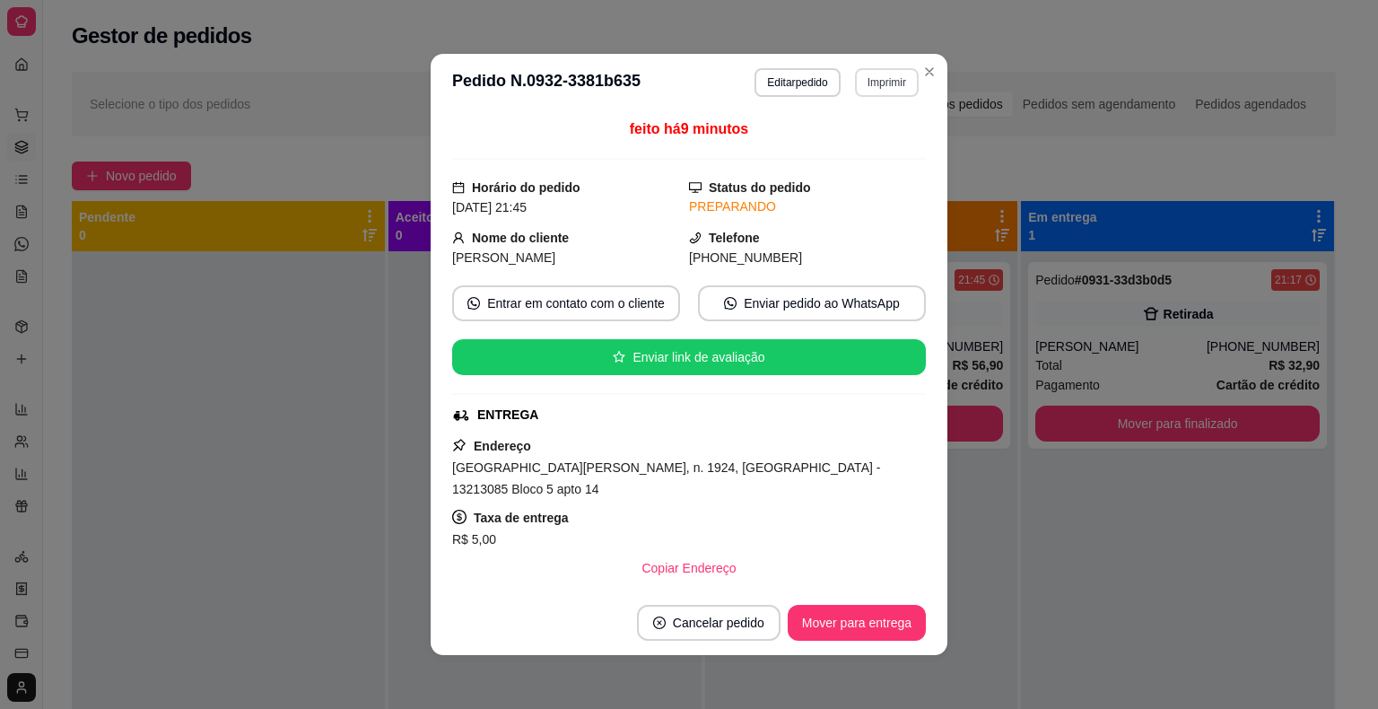
click at [883, 91] on button "Imprimir" at bounding box center [887, 82] width 64 height 29
click at [891, 175] on button "IMPRESSORA" at bounding box center [848, 181] width 130 height 29
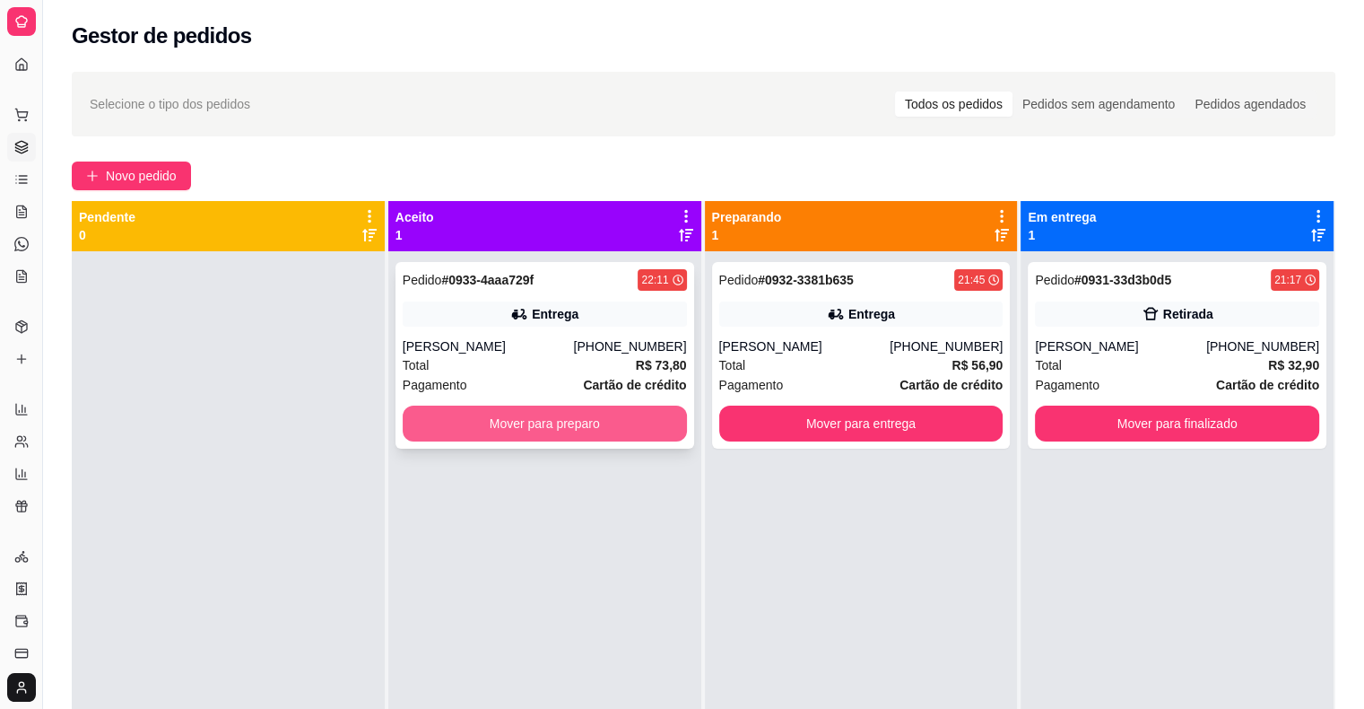
click at [583, 431] on button "Mover para preparo" at bounding box center [545, 423] width 284 height 36
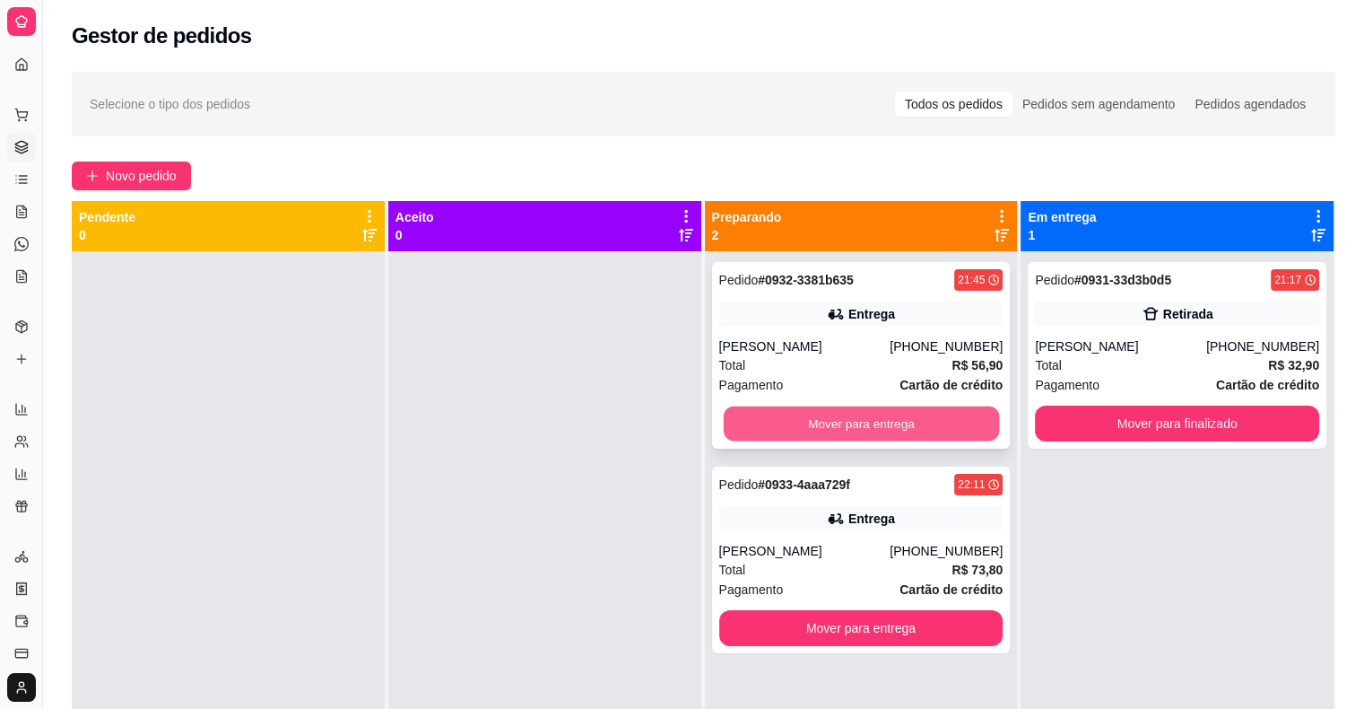
click at [945, 431] on button "Mover para entrega" at bounding box center [860, 423] width 275 height 35
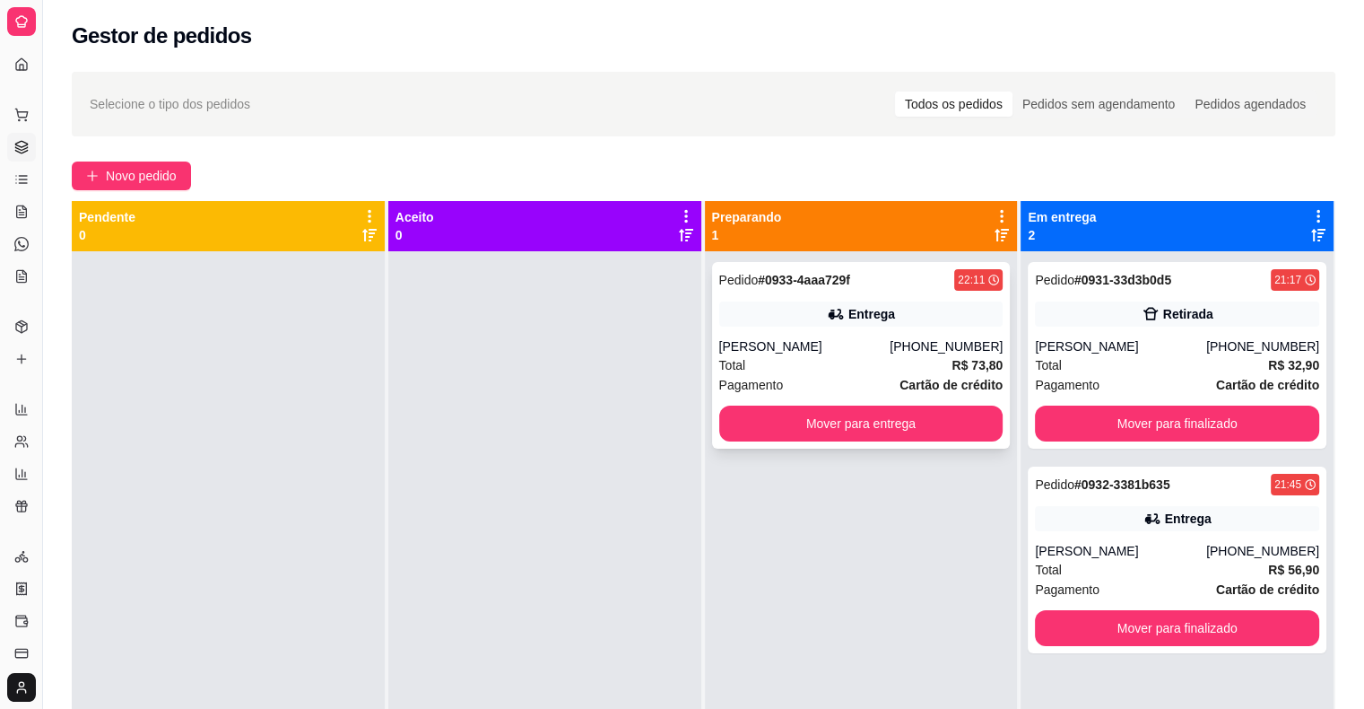
click at [837, 378] on div "Pagamento Cartão de crédito" at bounding box center [861, 385] width 284 height 20
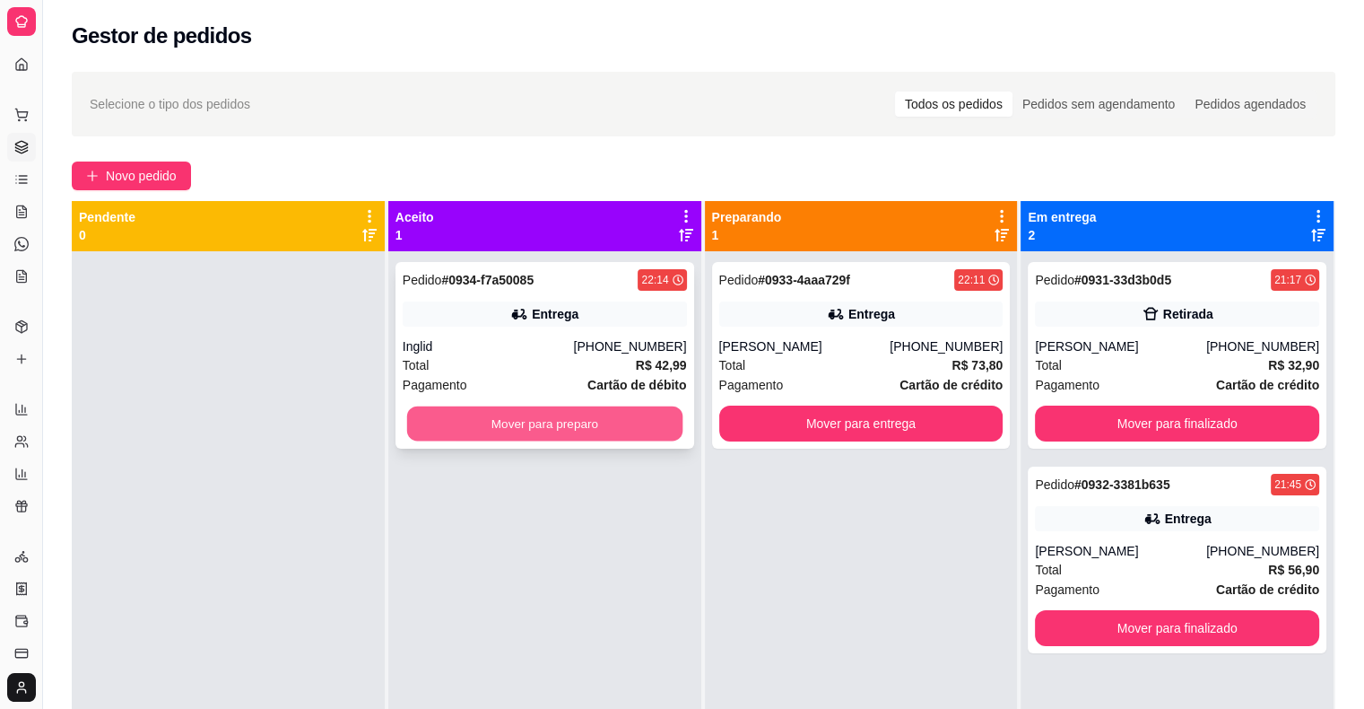
click at [623, 422] on button "Mover para preparo" at bounding box center [544, 423] width 275 height 35
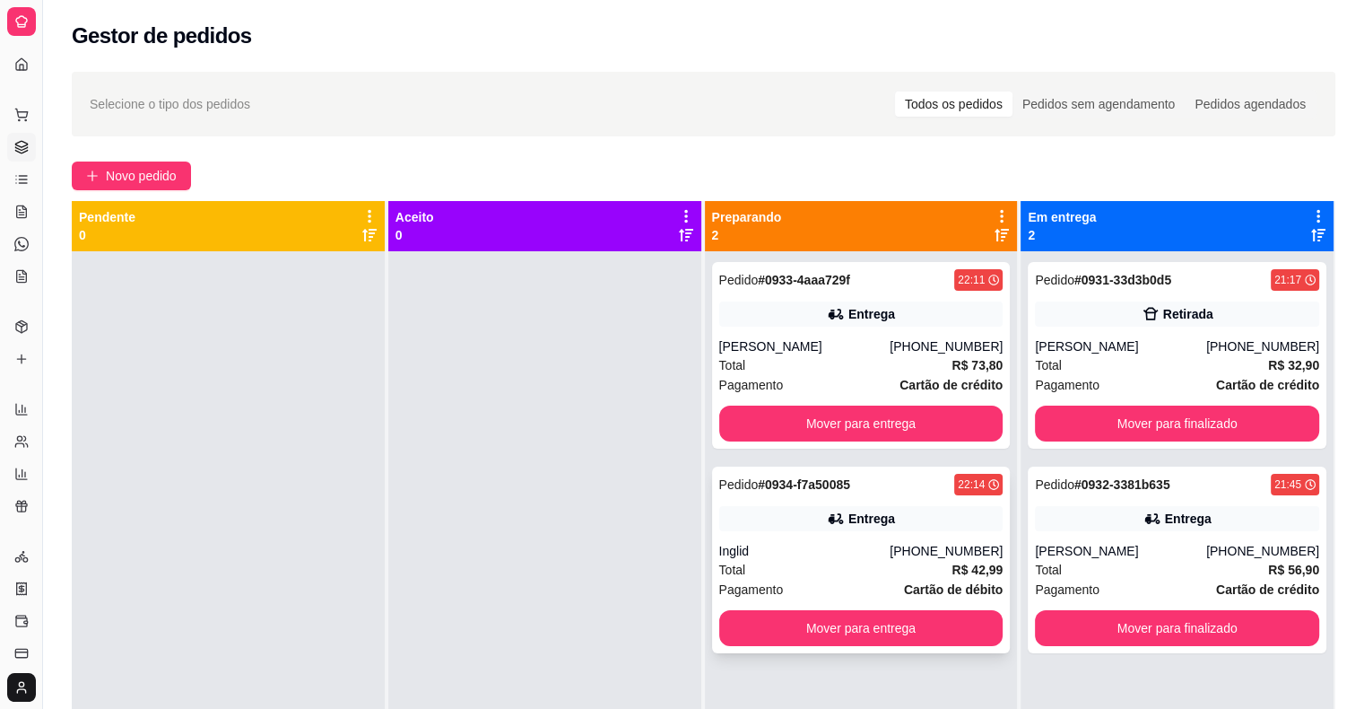
click at [924, 510] on div "Entrega" at bounding box center [861, 518] width 284 height 25
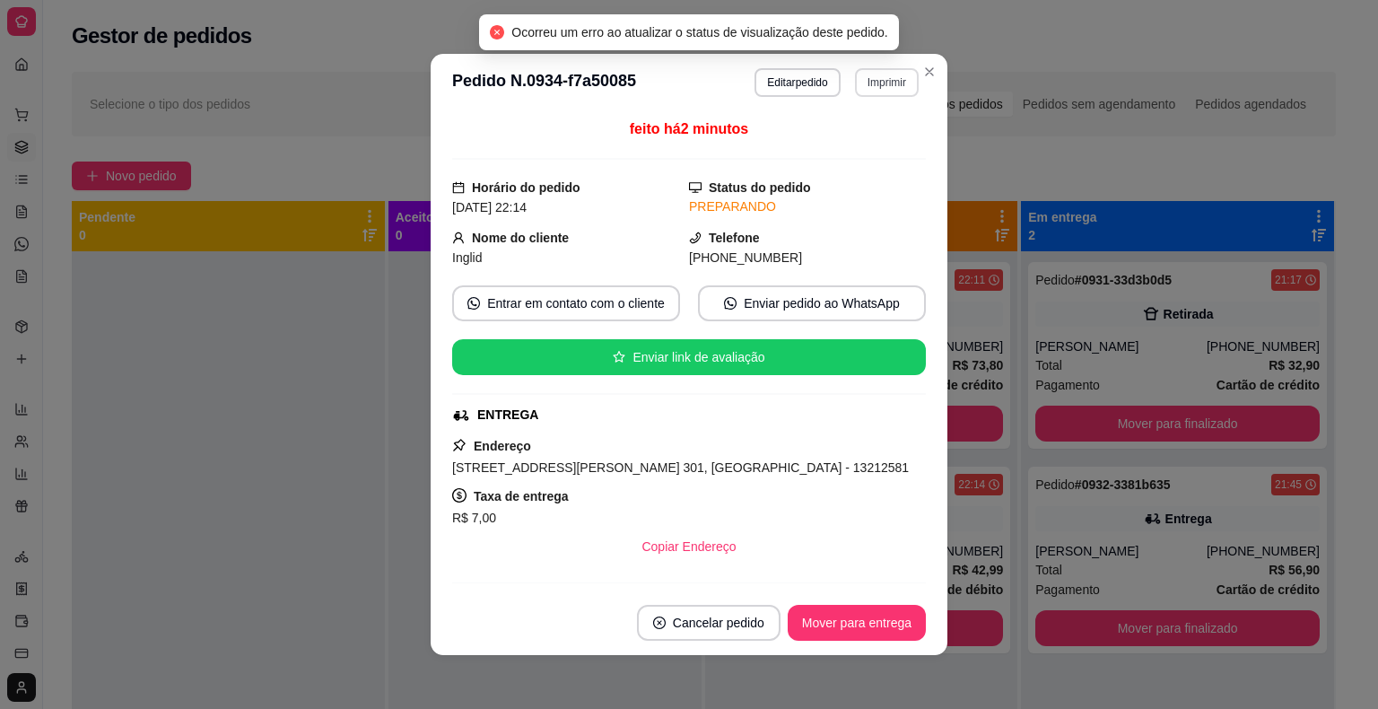
click at [882, 84] on button "Imprimir" at bounding box center [887, 82] width 64 height 29
click at [875, 177] on button "IMPRESSORA" at bounding box center [849, 181] width 130 height 29
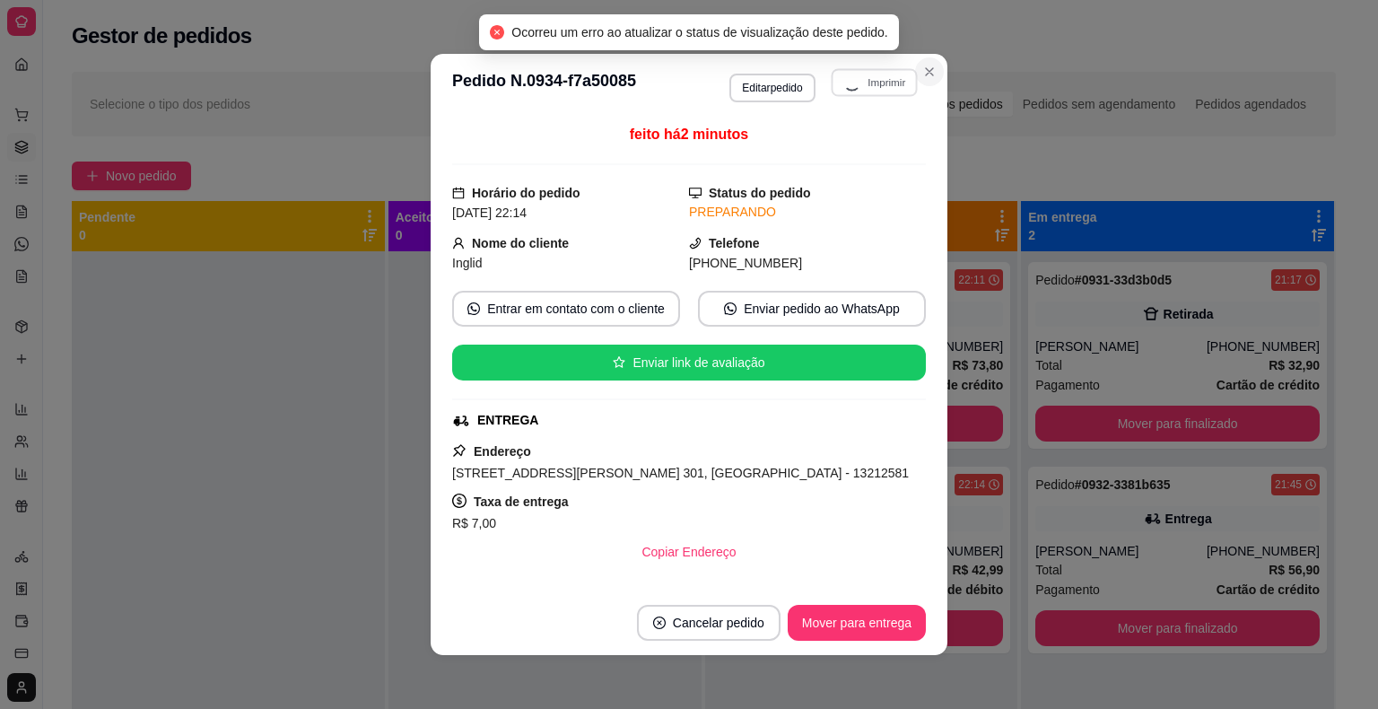
click at [922, 74] on icon "Close" at bounding box center [929, 72] width 14 height 14
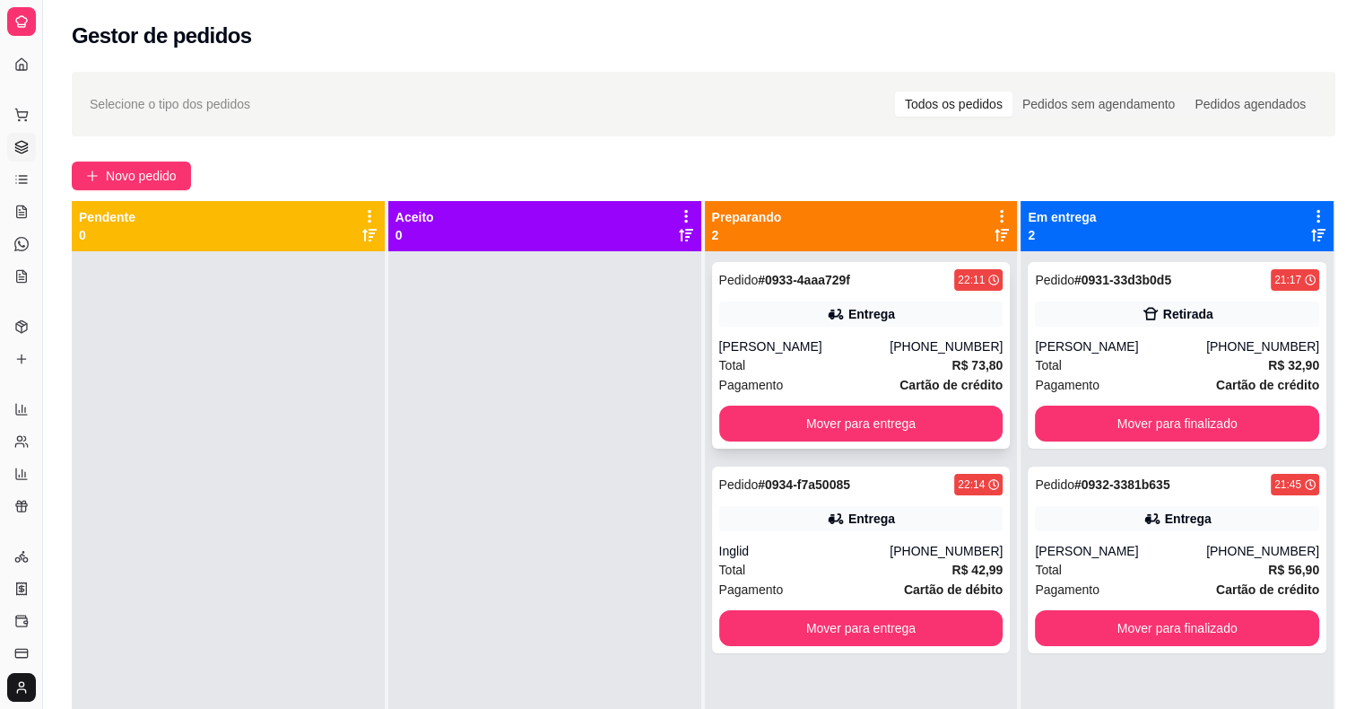
click at [977, 307] on div "Entrega" at bounding box center [861, 313] width 284 height 25
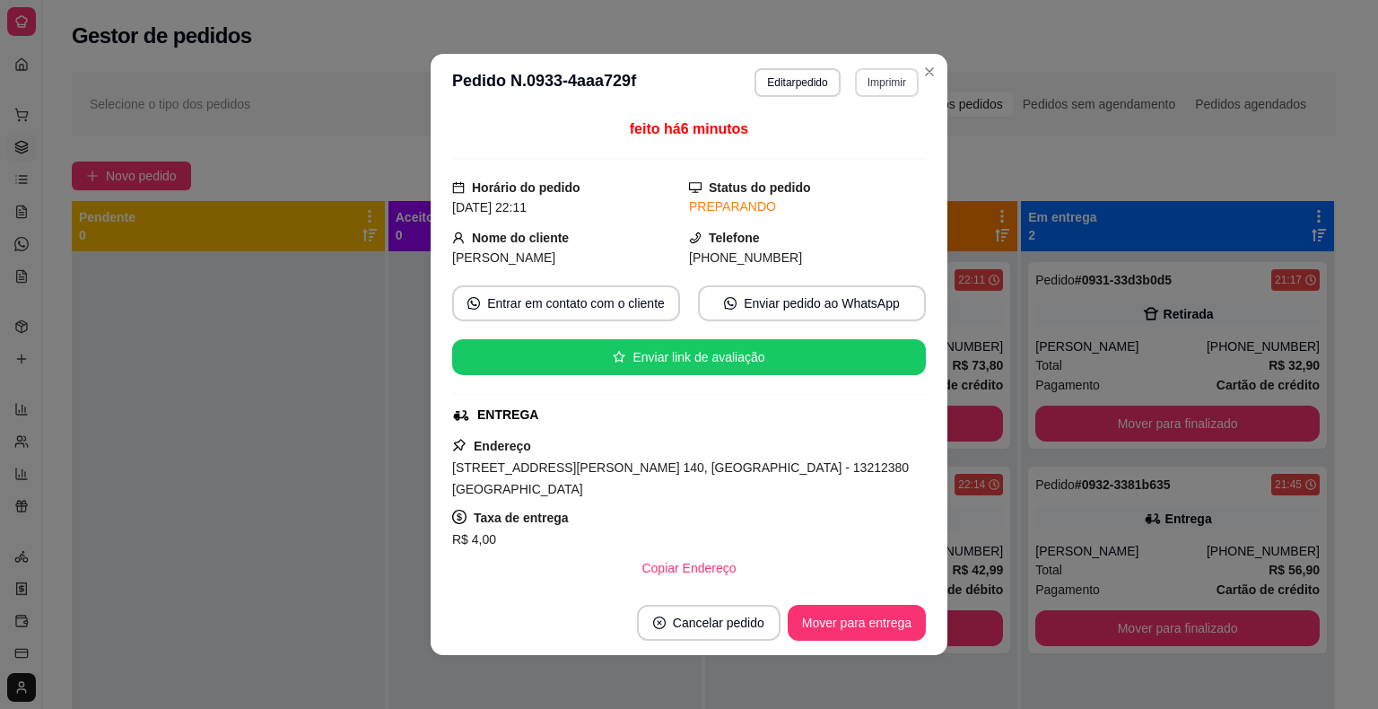
click at [890, 85] on button "Imprimir" at bounding box center [887, 82] width 64 height 29
click at [890, 187] on button "IMPRESSORA" at bounding box center [849, 181] width 130 height 29
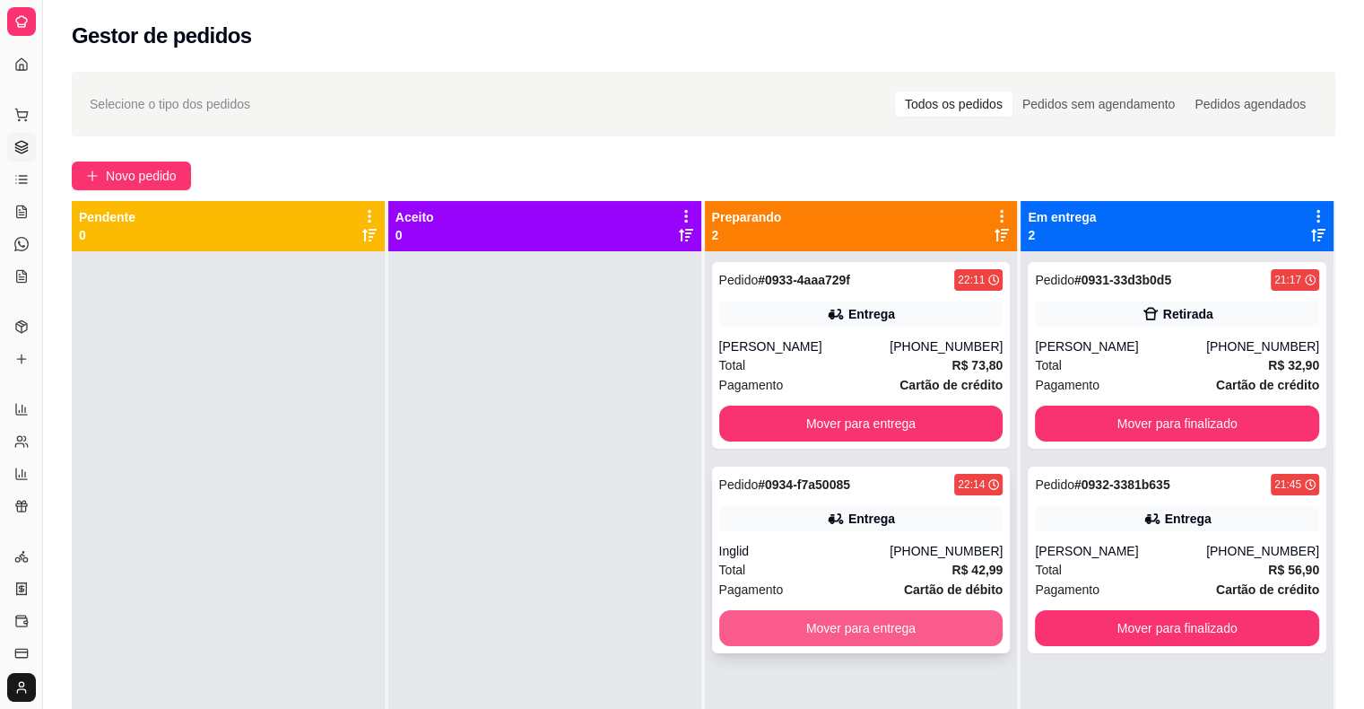
click at [858, 625] on button "Mover para entrega" at bounding box center [861, 628] width 284 height 36
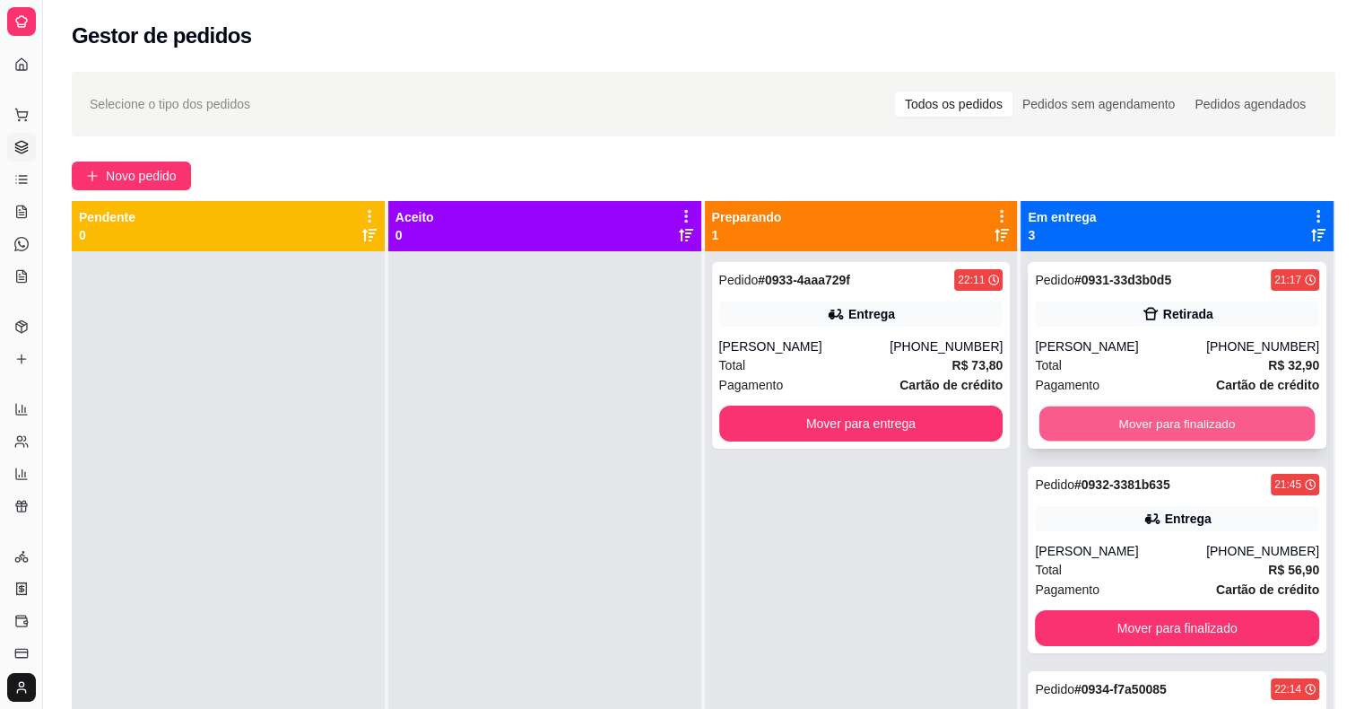
click at [1148, 414] on button "Mover para finalizado" at bounding box center [1177, 423] width 275 height 35
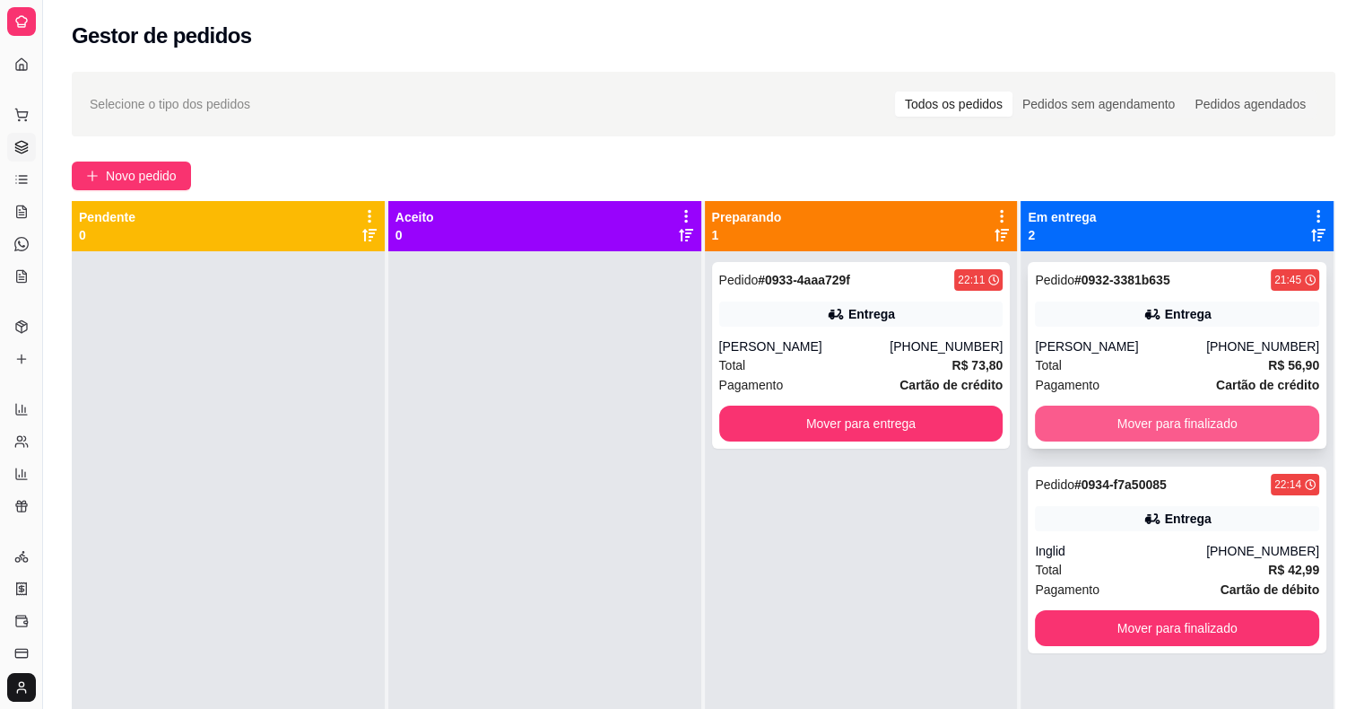
click at [1150, 429] on button "Mover para finalizado" at bounding box center [1177, 423] width 284 height 36
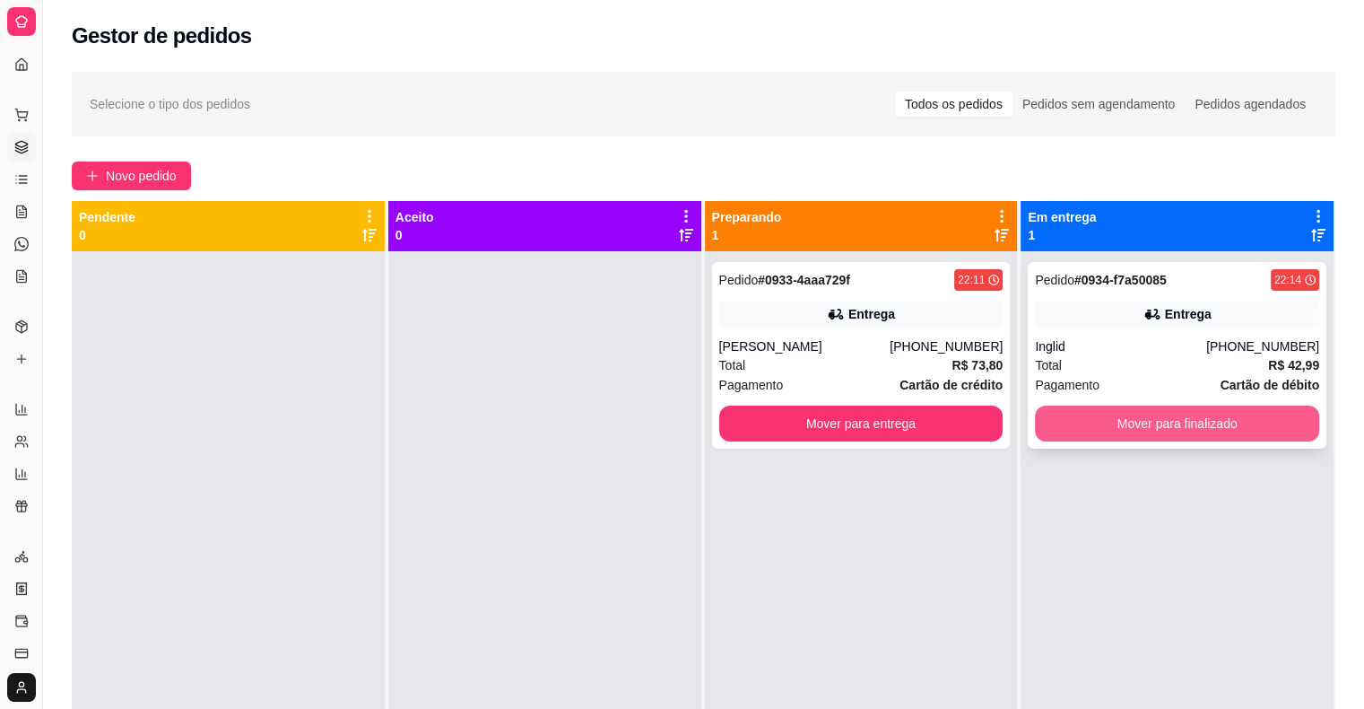
click at [1158, 421] on button "Mover para finalizado" at bounding box center [1177, 423] width 284 height 36
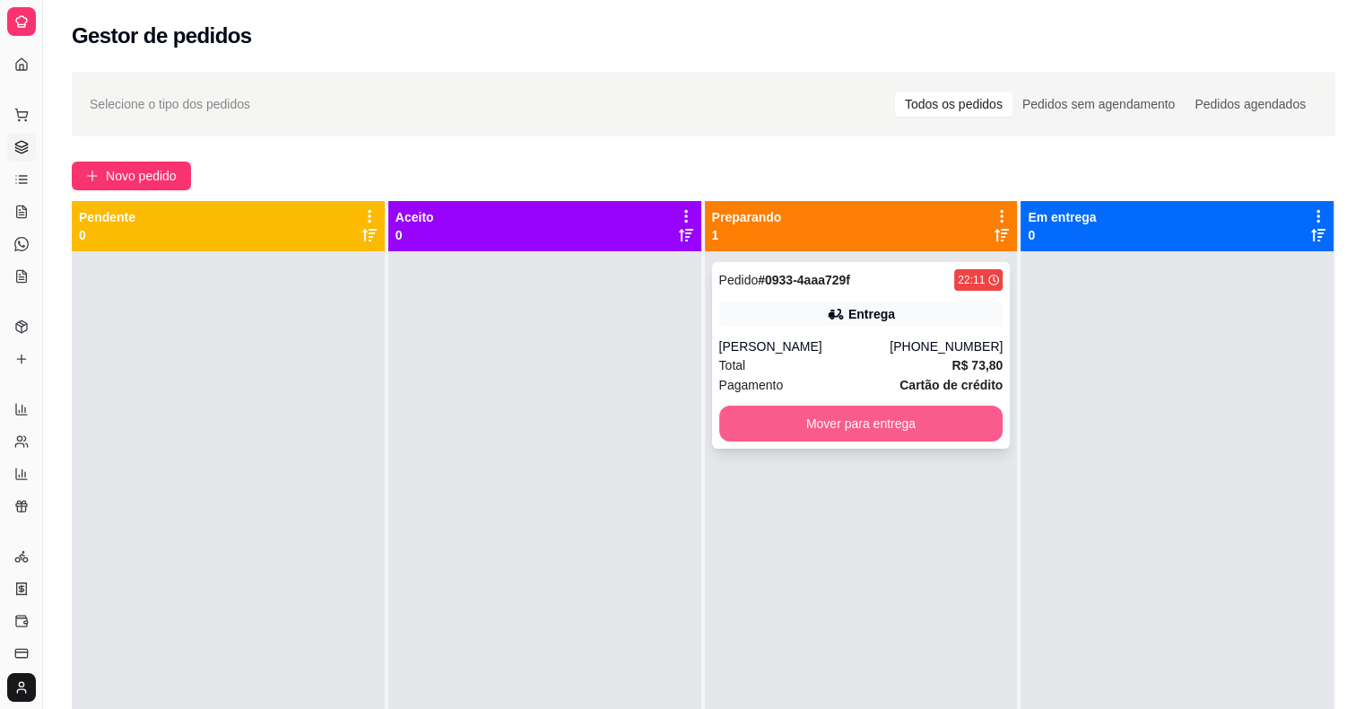
click at [870, 430] on button "Mover para entrega" at bounding box center [861, 423] width 284 height 36
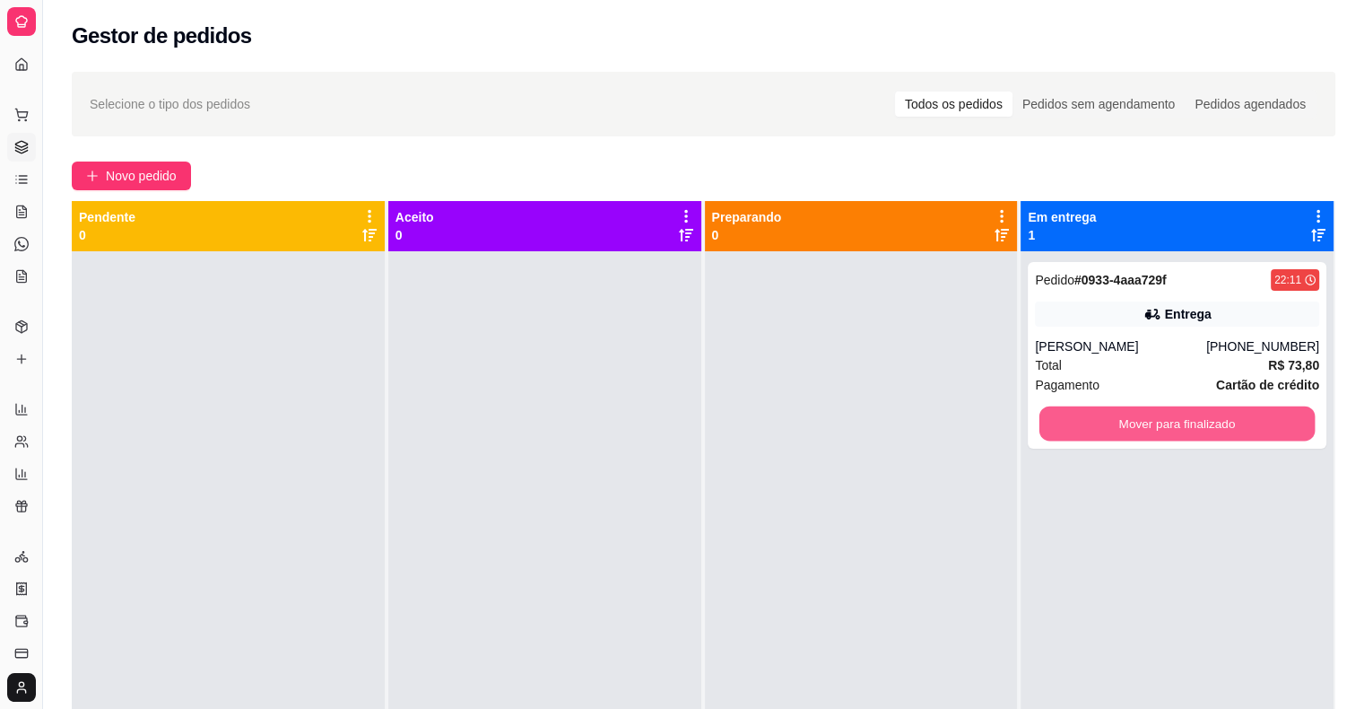
click at [1105, 418] on button "Mover para finalizado" at bounding box center [1177, 423] width 275 height 35
click at [1217, 431] on button "Mover para finalizado" at bounding box center [1177, 423] width 275 height 35
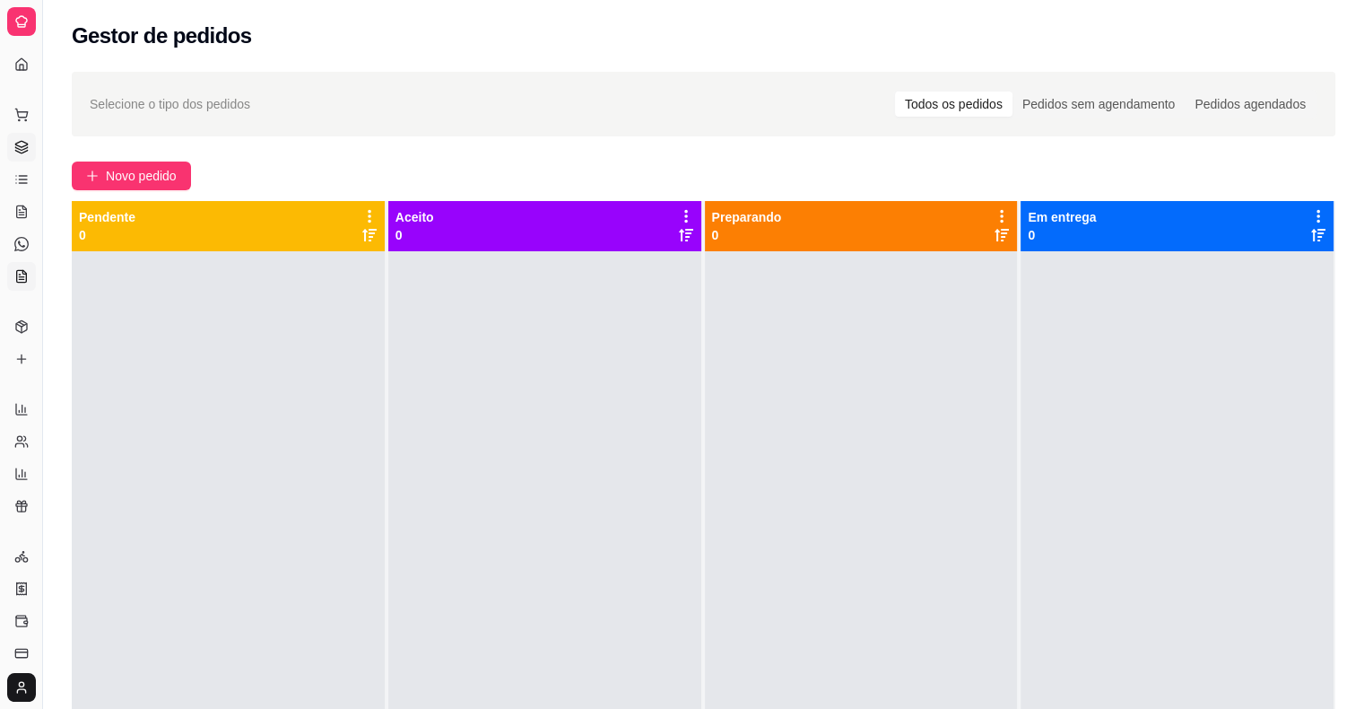
click at [22, 274] on icon at bounding box center [21, 276] width 14 height 14
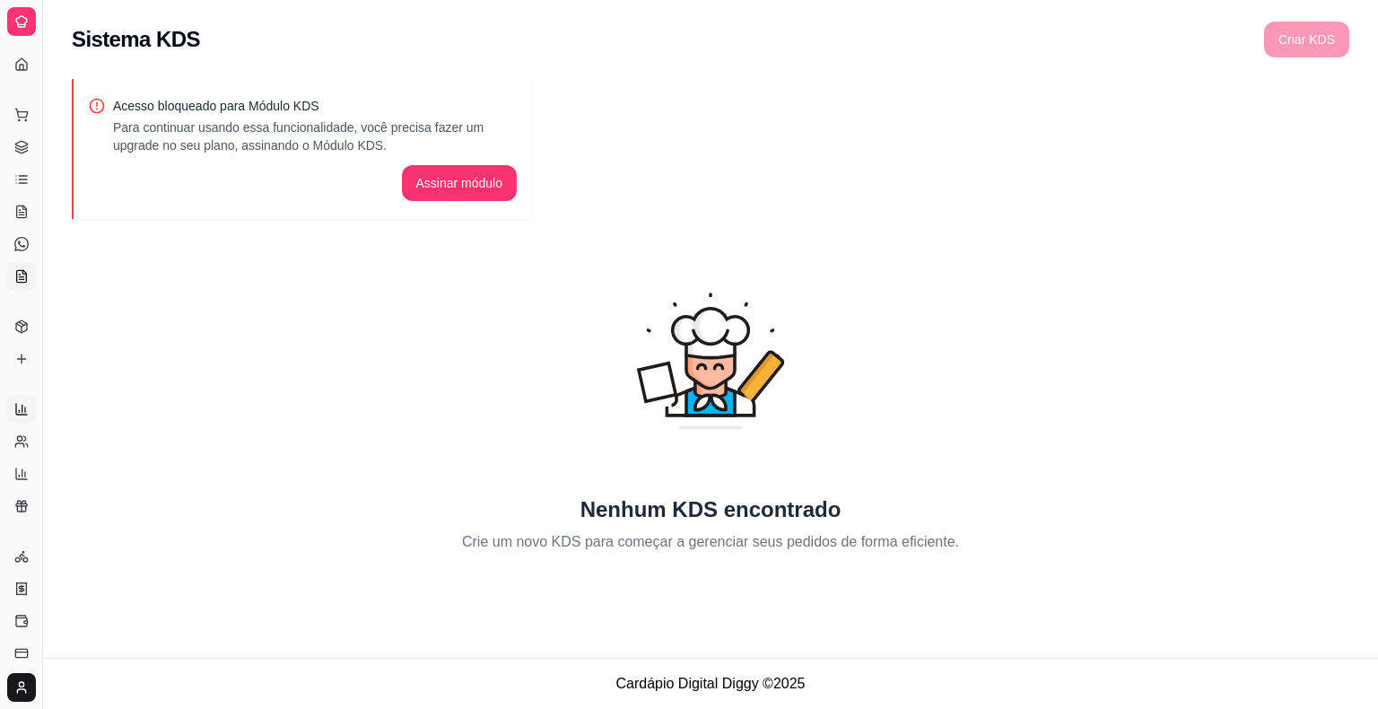
click at [23, 400] on link "Relatórios de vendas" at bounding box center [21, 409] width 29 height 29
select select "ALL"
select select "0"
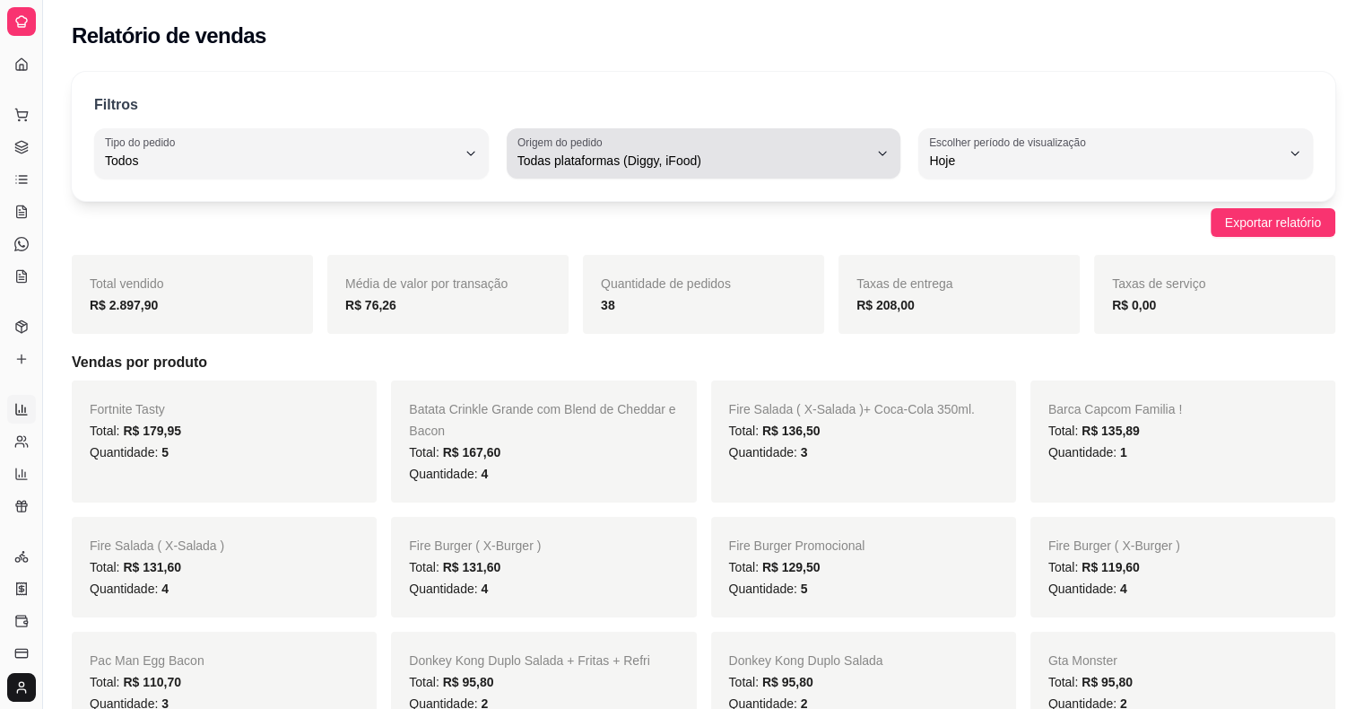
click at [564, 160] on span "Todas plataformas (Diggy, iFood)" at bounding box center [694, 161] width 352 height 18
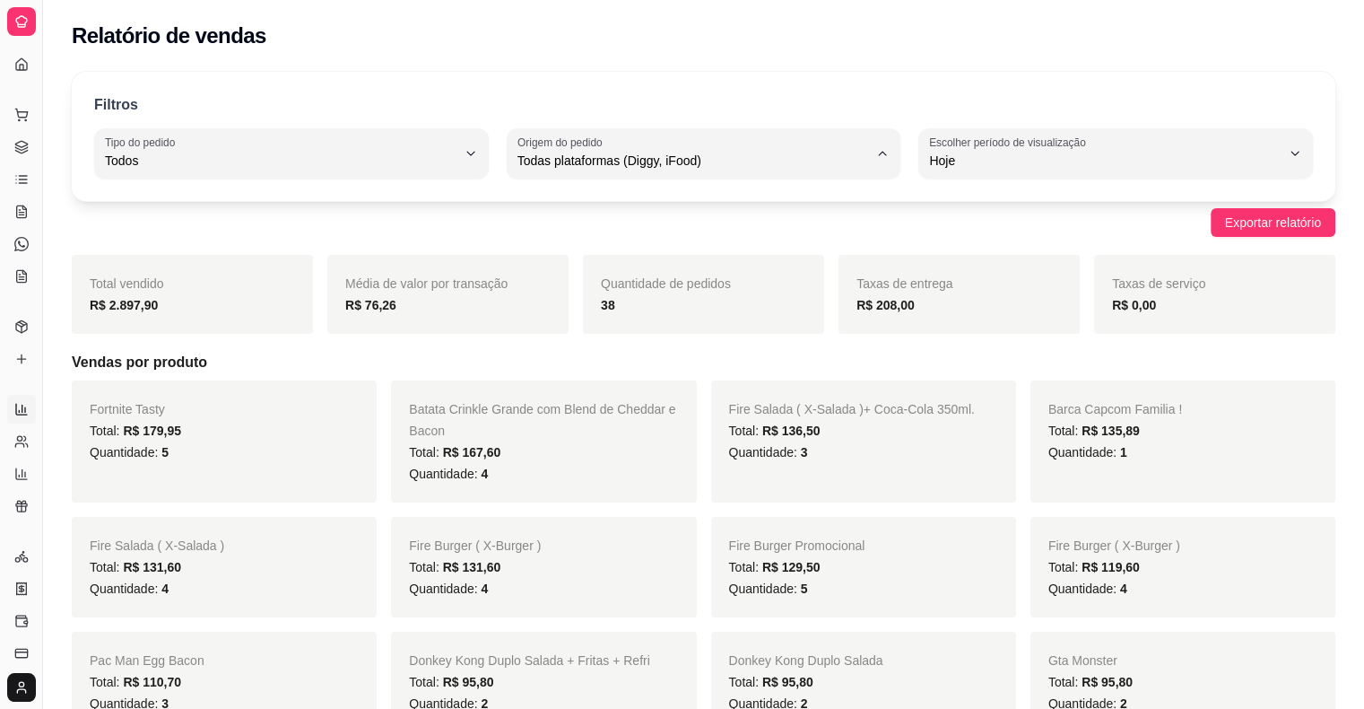
click at [568, 236] on span "Diggy" at bounding box center [695, 231] width 334 height 17
type input "DIGGY"
select select "DIGGY"
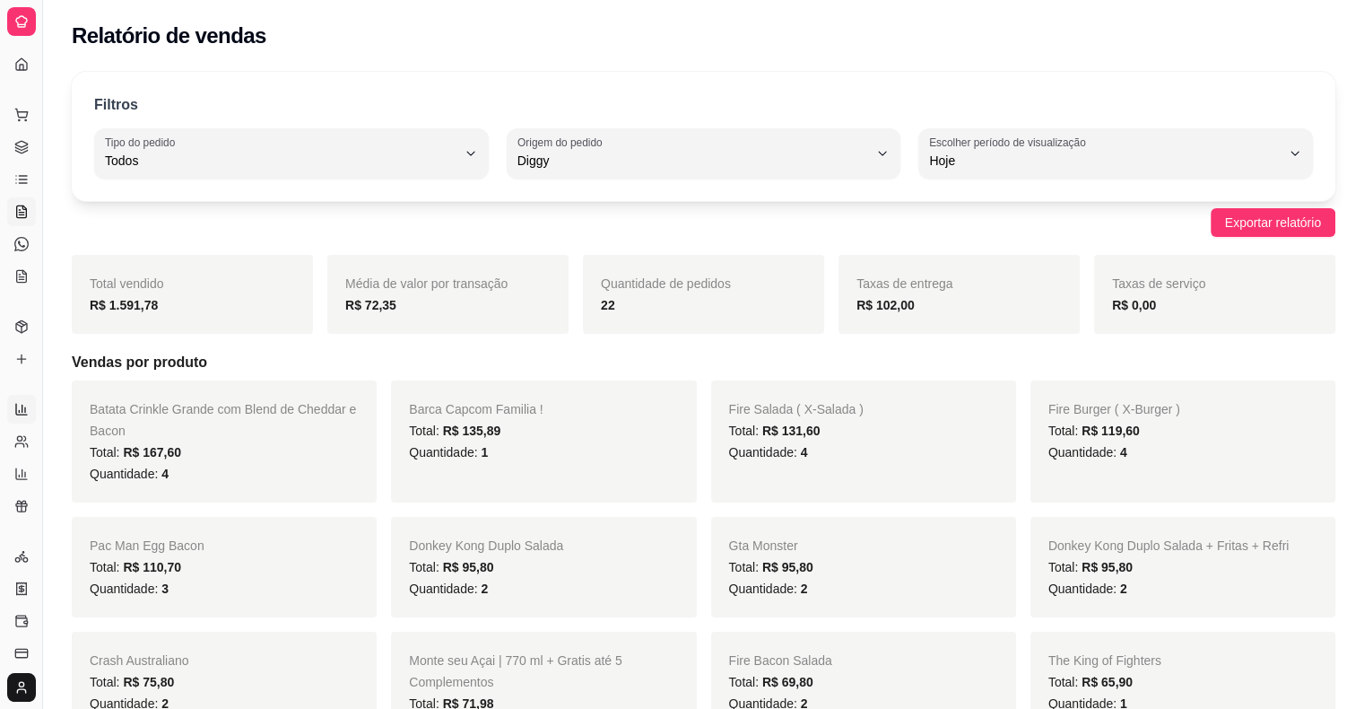
click at [22, 207] on icon at bounding box center [21, 212] width 14 height 14
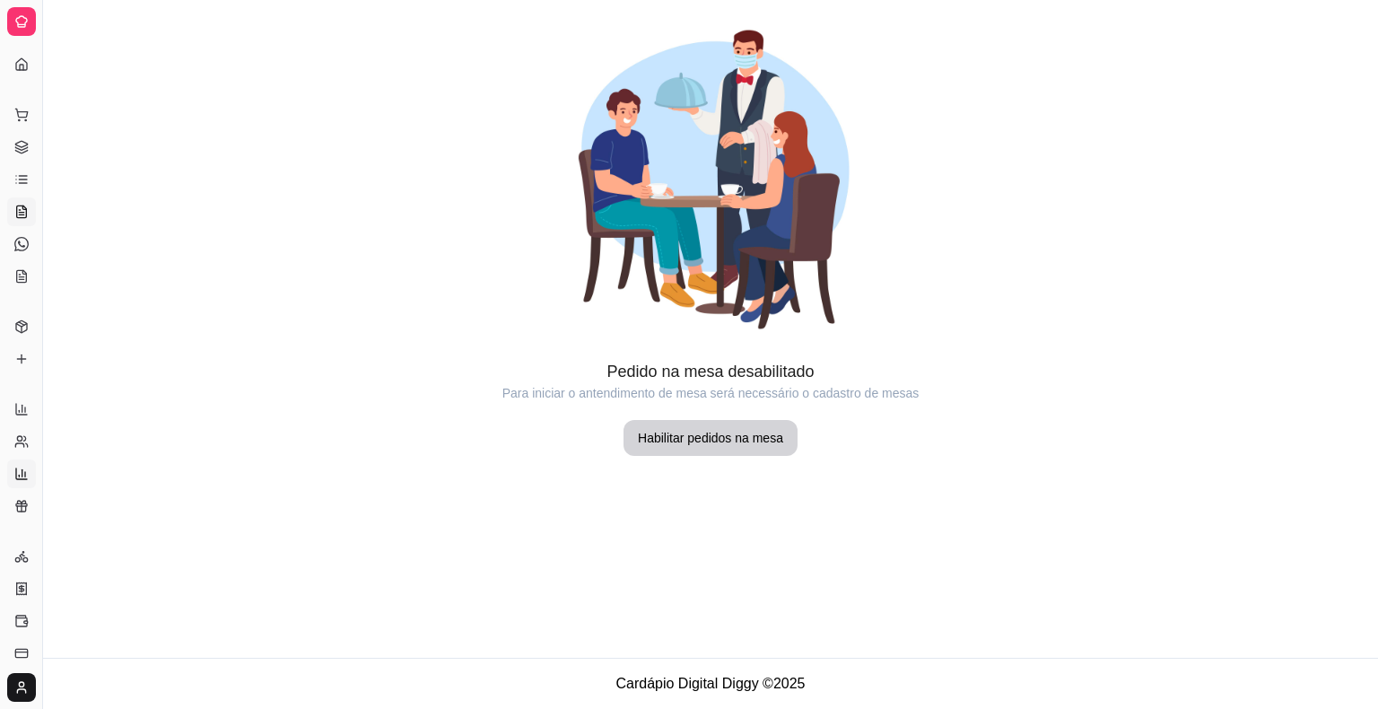
click at [16, 474] on icon at bounding box center [21, 473] width 11 height 11
select select "TOTAL_OF_ORDERS"
select select "7"
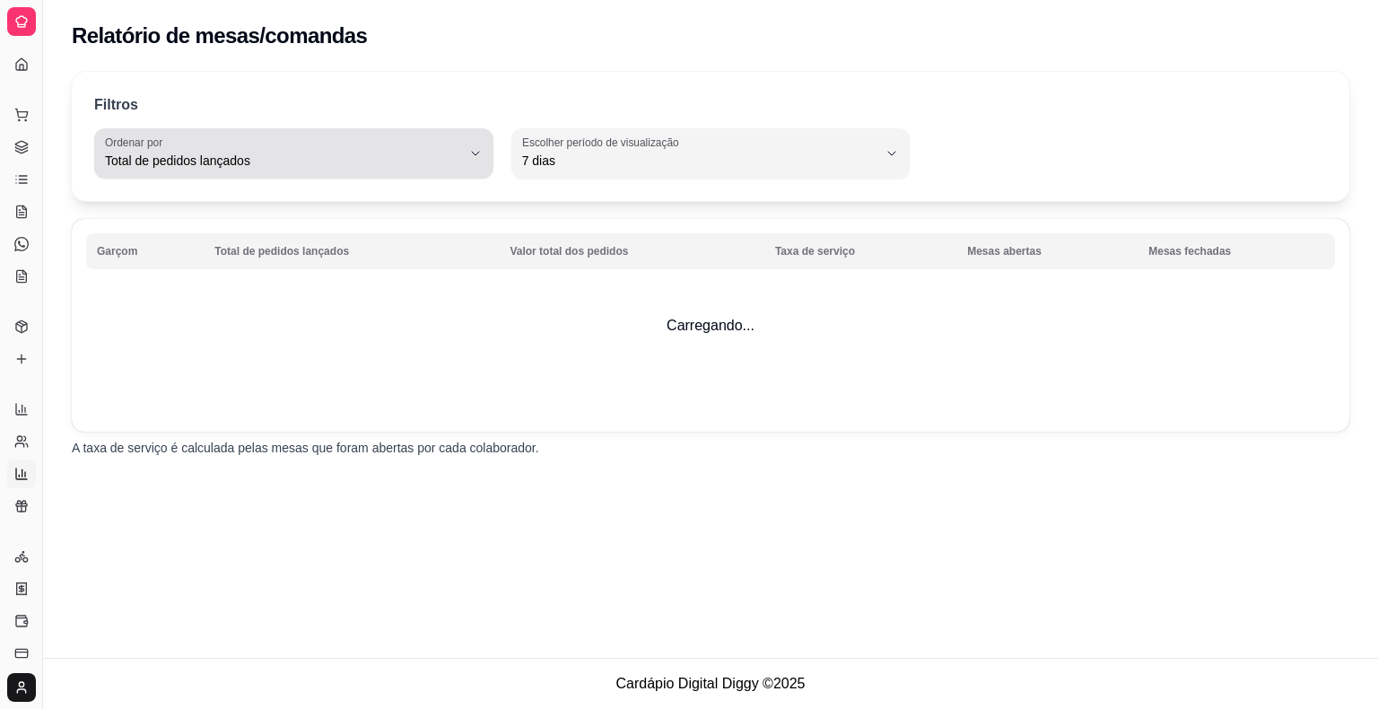
click at [224, 162] on span "Total de pedidos lançados" at bounding box center [283, 161] width 356 height 18
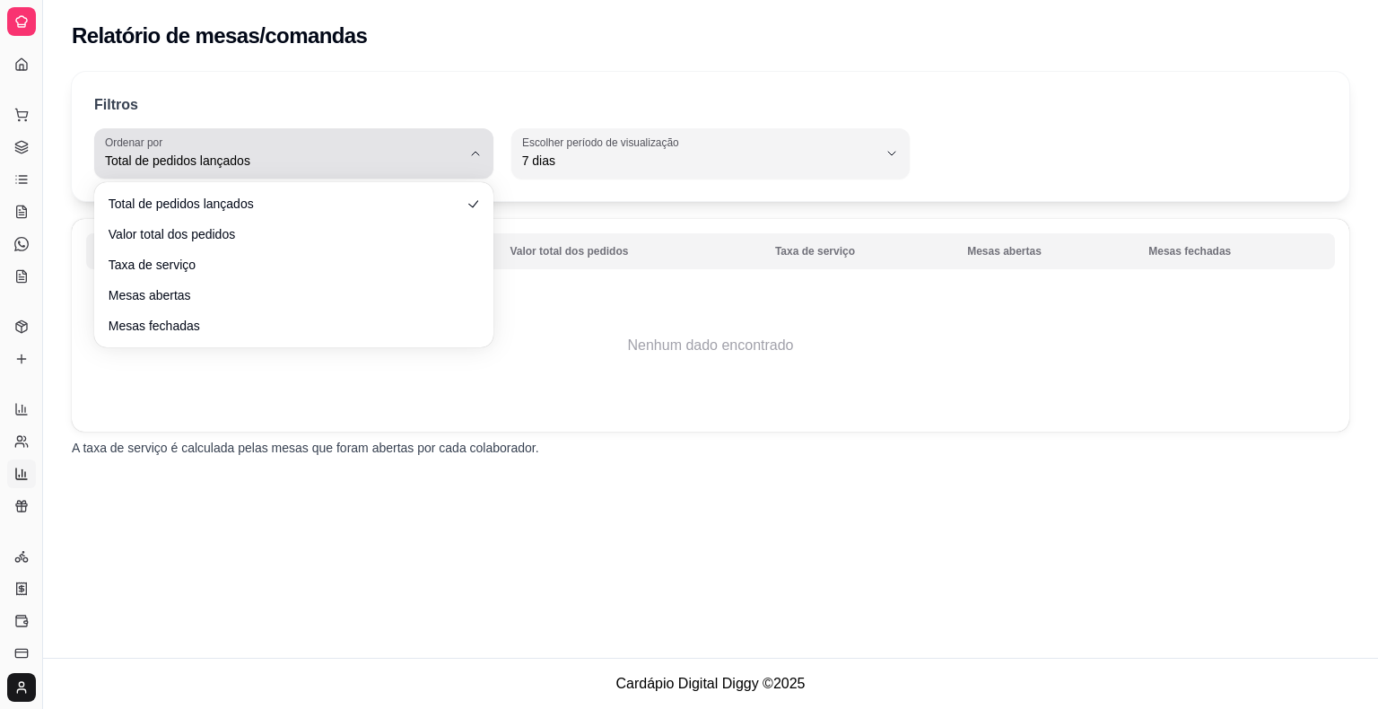
click at [276, 159] on span "Total de pedidos lançados" at bounding box center [283, 161] width 356 height 18
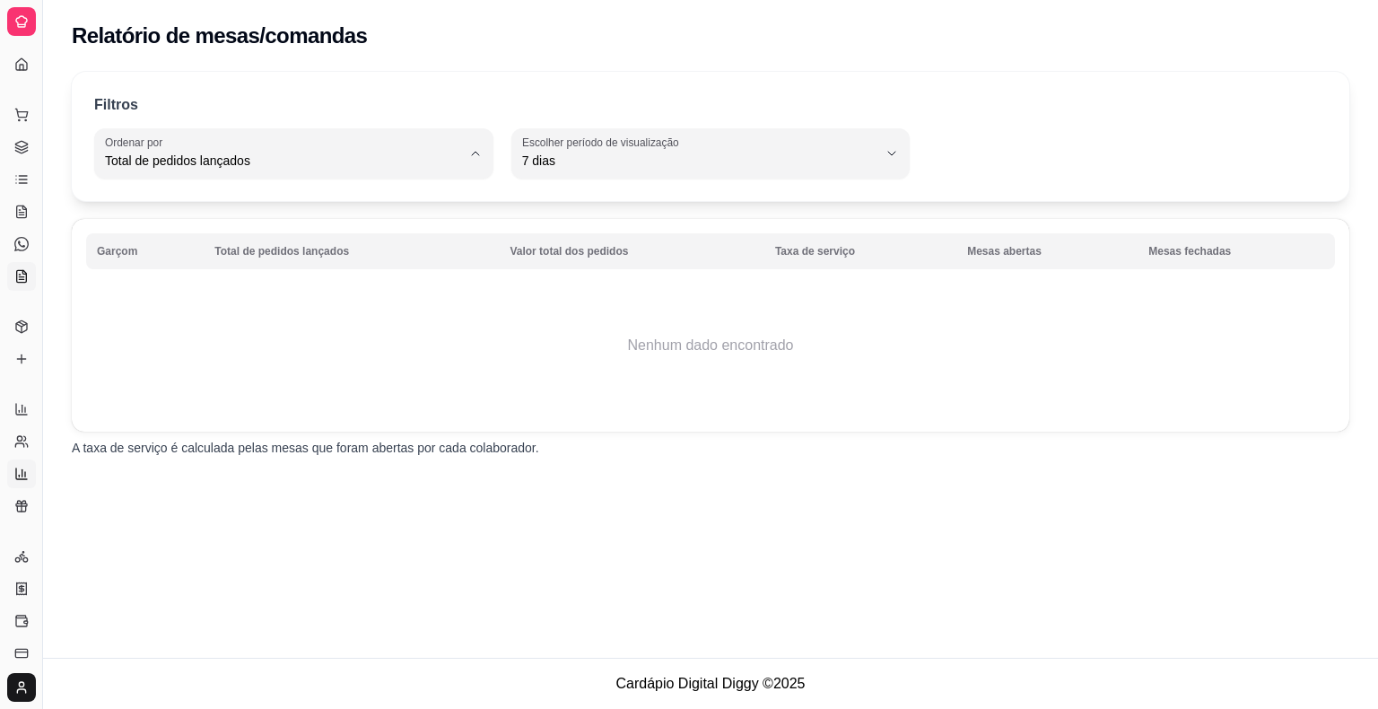
click at [23, 277] on icon at bounding box center [21, 277] width 4 height 0
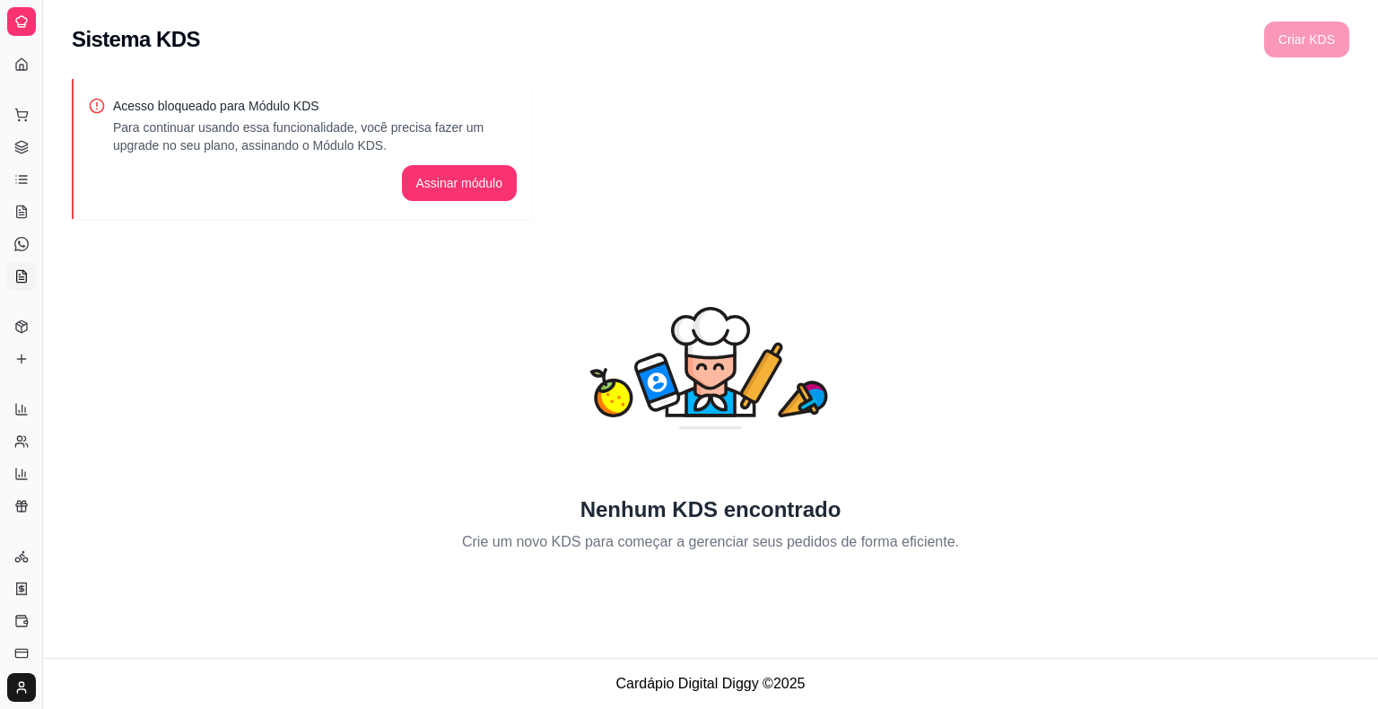
click at [21, 275] on icon at bounding box center [21, 276] width 14 height 14
click at [21, 205] on icon at bounding box center [21, 212] width 14 height 14
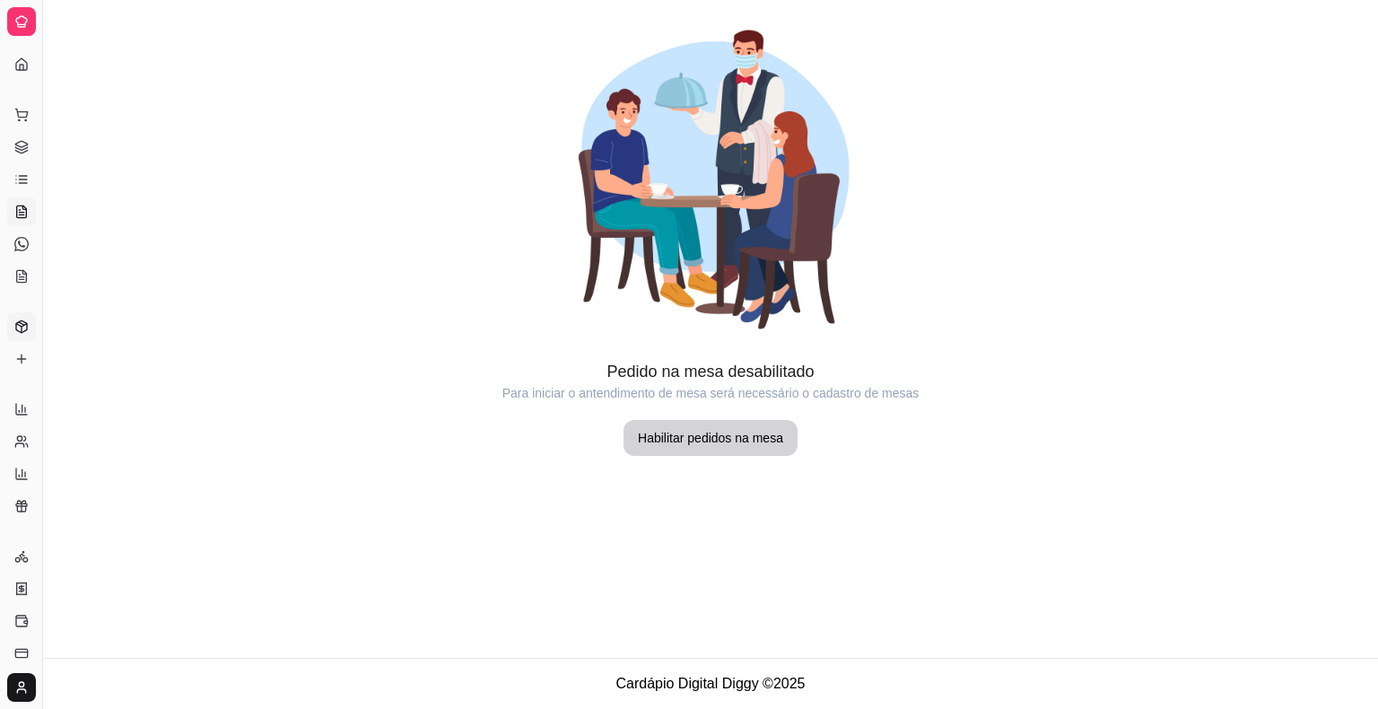
click at [22, 328] on icon at bounding box center [22, 330] width 0 height 6
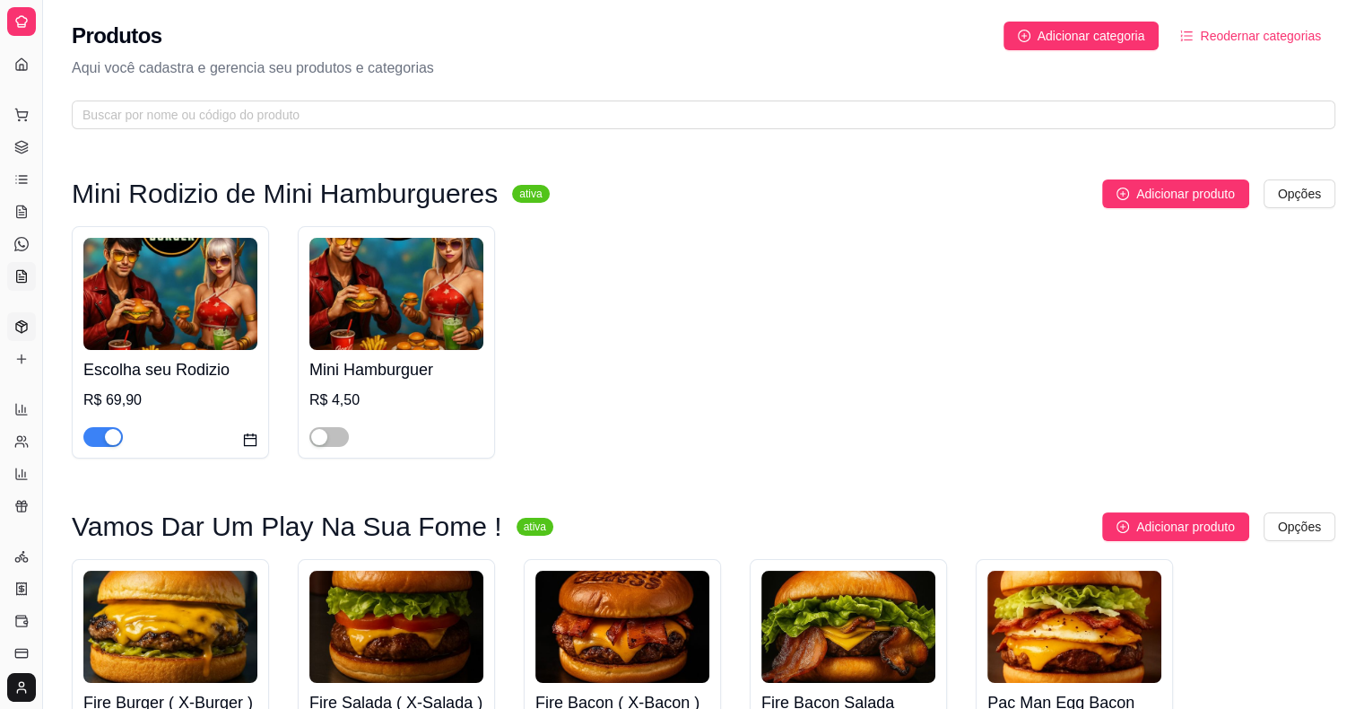
click at [17, 278] on icon at bounding box center [22, 276] width 10 height 12
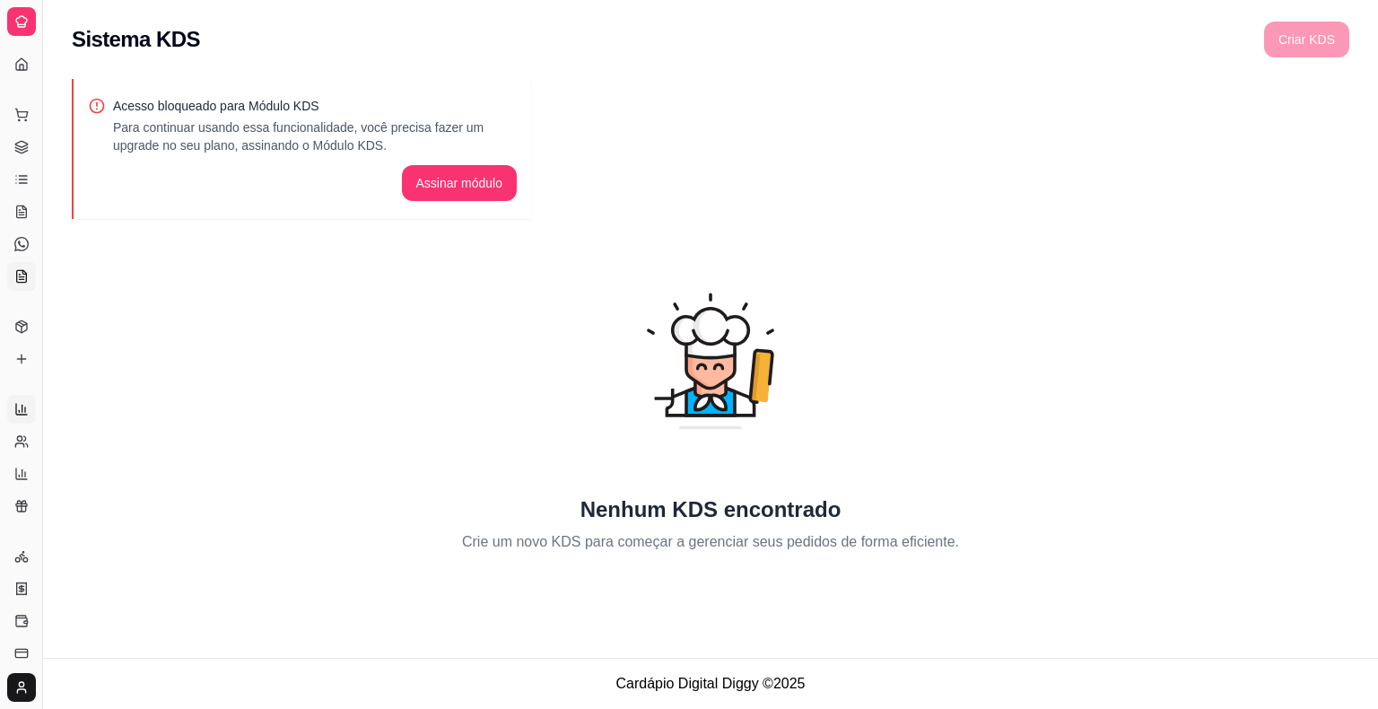
click at [20, 415] on icon at bounding box center [21, 409] width 14 height 14
select select "ALL"
select select "0"
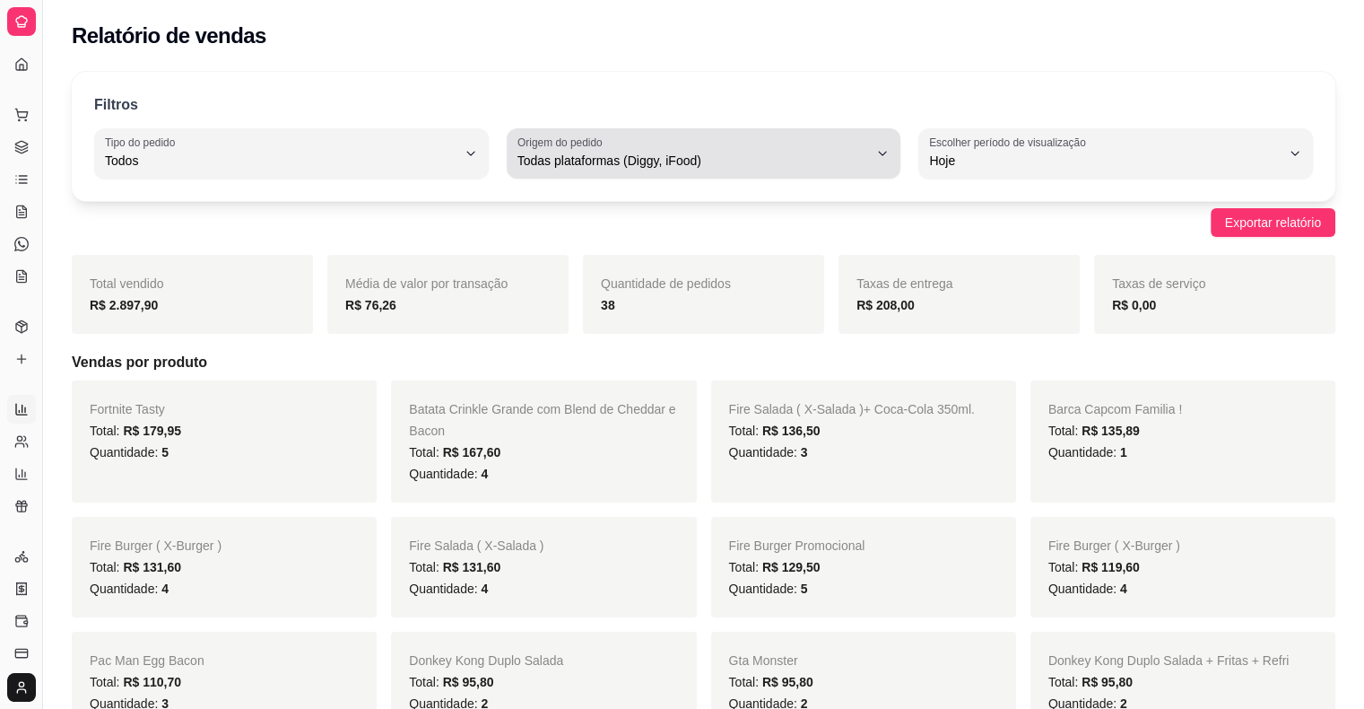
click at [568, 163] on span "Todas plataformas (Diggy, iFood)" at bounding box center [694, 161] width 352 height 18
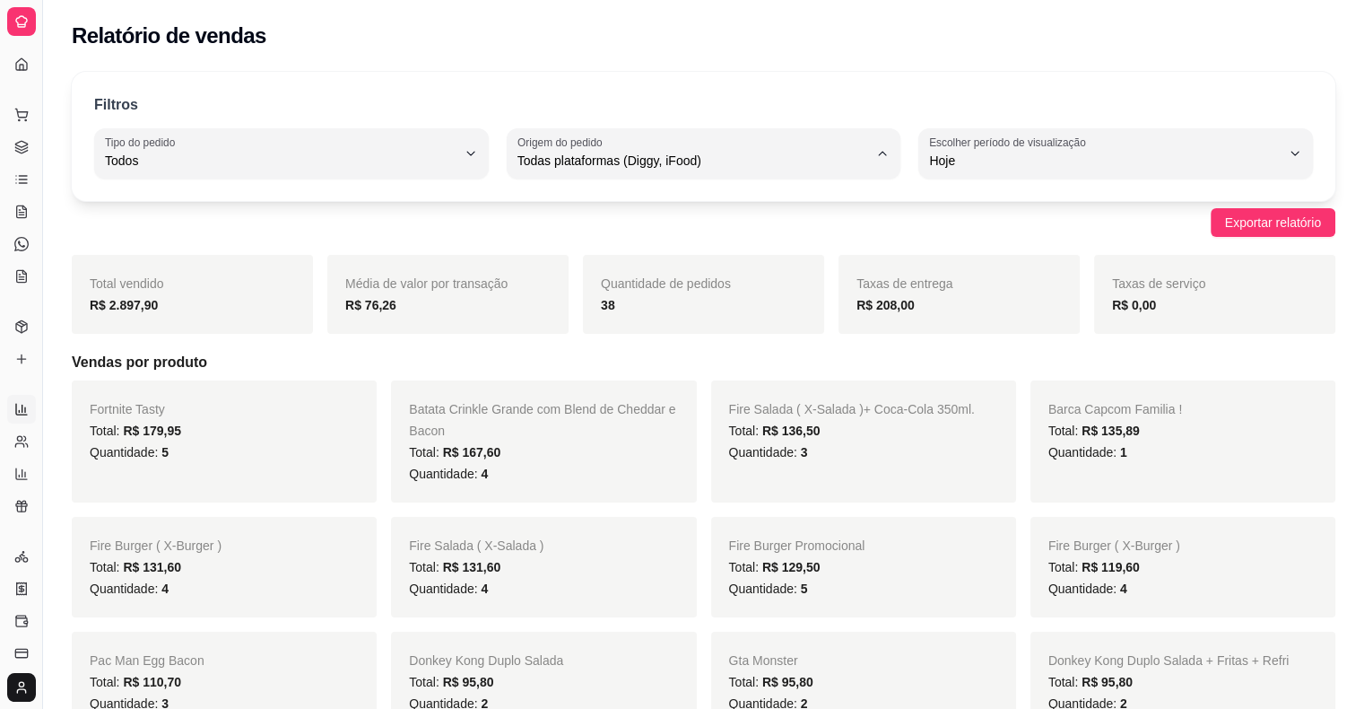
click at [568, 231] on span "Diggy" at bounding box center [695, 231] width 334 height 17
type input "DIGGY"
select select "DIGGY"
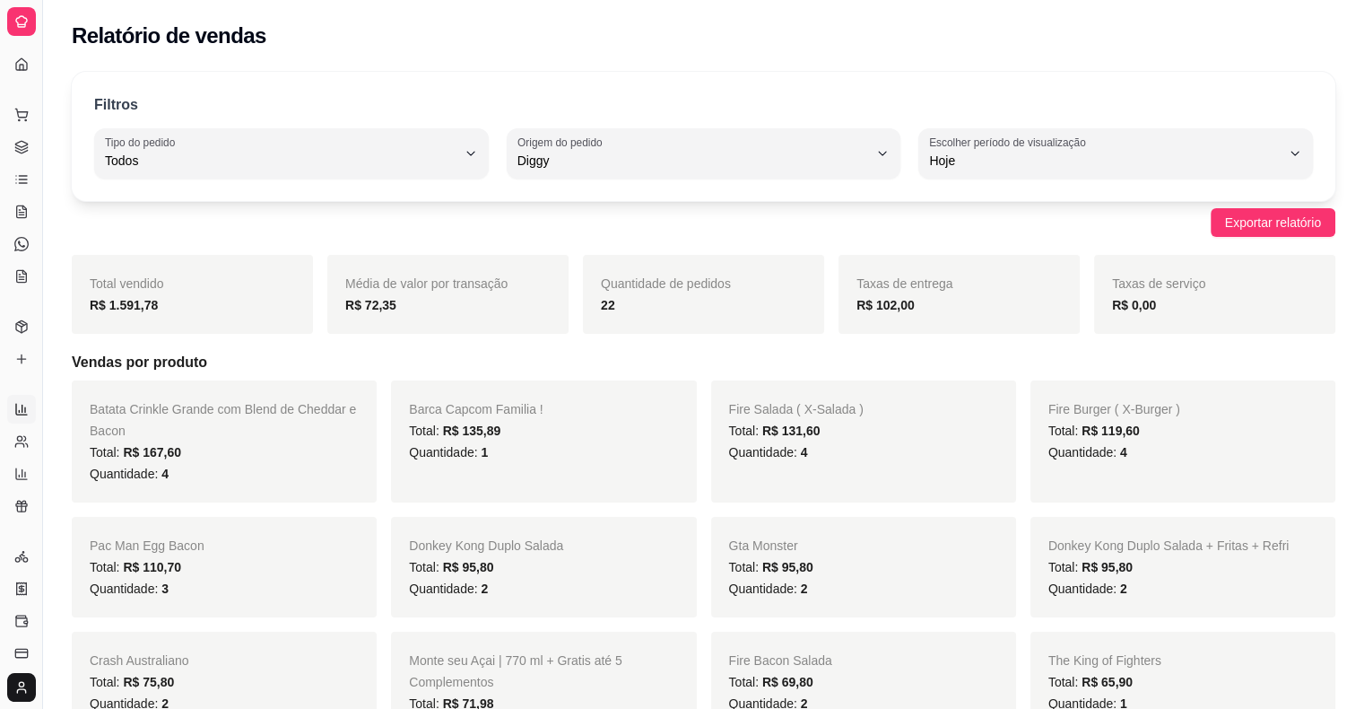
scroll to position [179, 0]
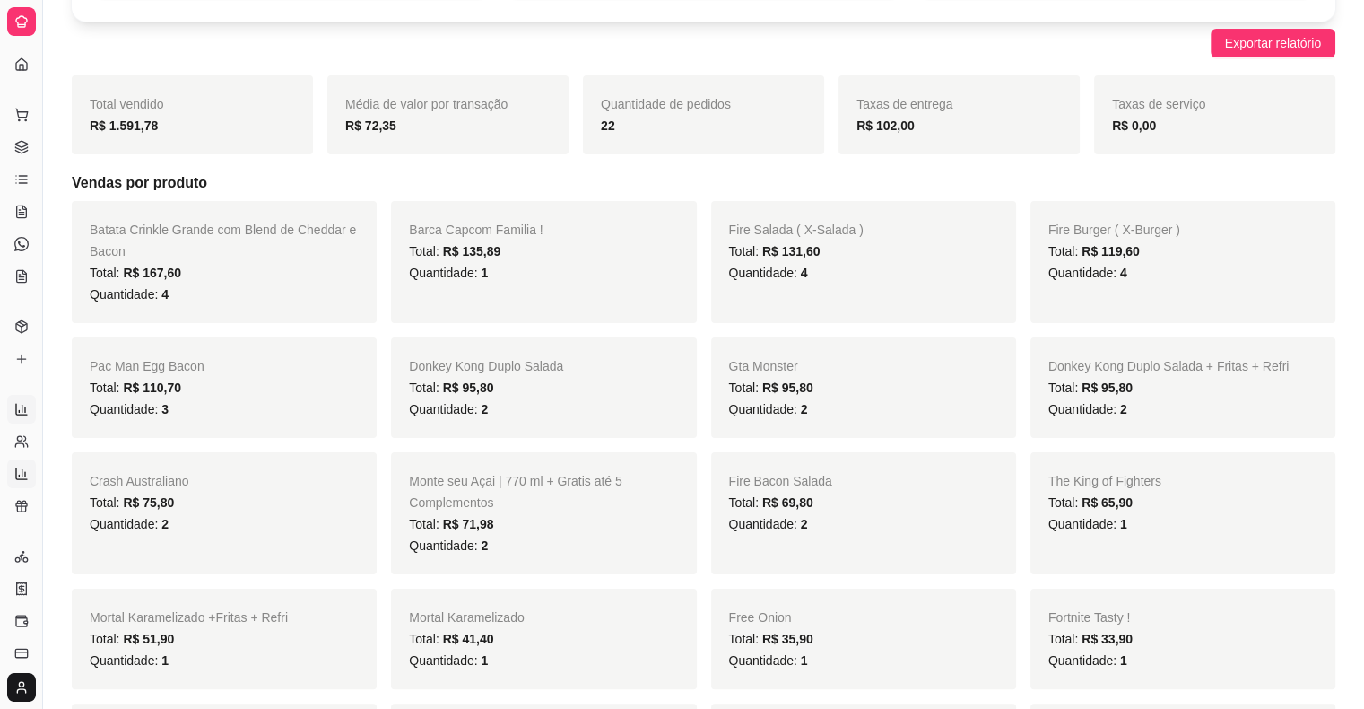
click at [22, 475] on icon at bounding box center [22, 472] width 0 height 7
select select "TOTAL_OF_ORDERS"
select select "7"
